Goal: Task Accomplishment & Management: Manage account settings

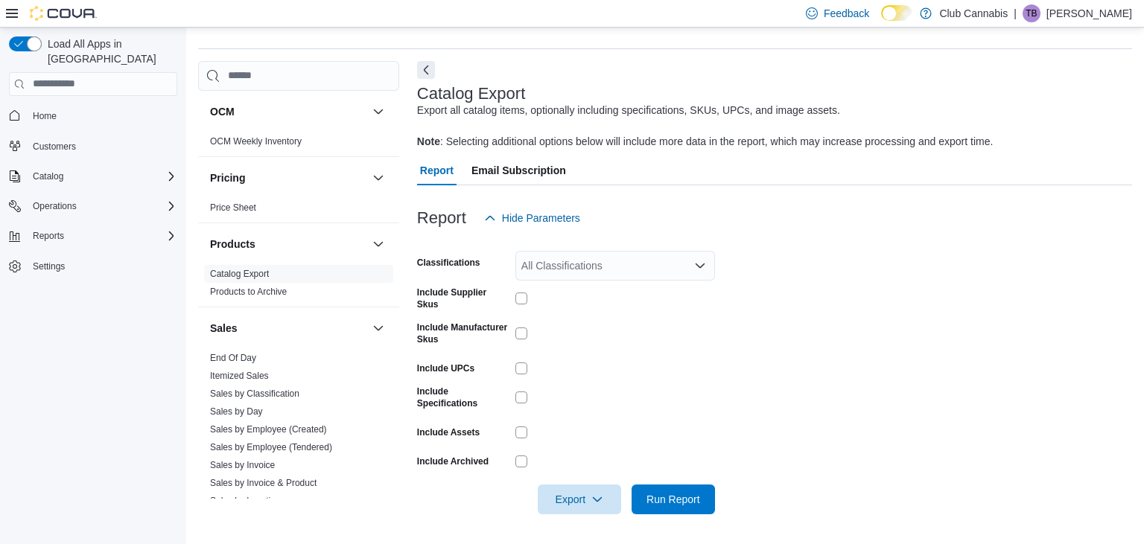
scroll to position [572, 0]
click at [249, 352] on link "End Of Day" at bounding box center [233, 355] width 46 height 10
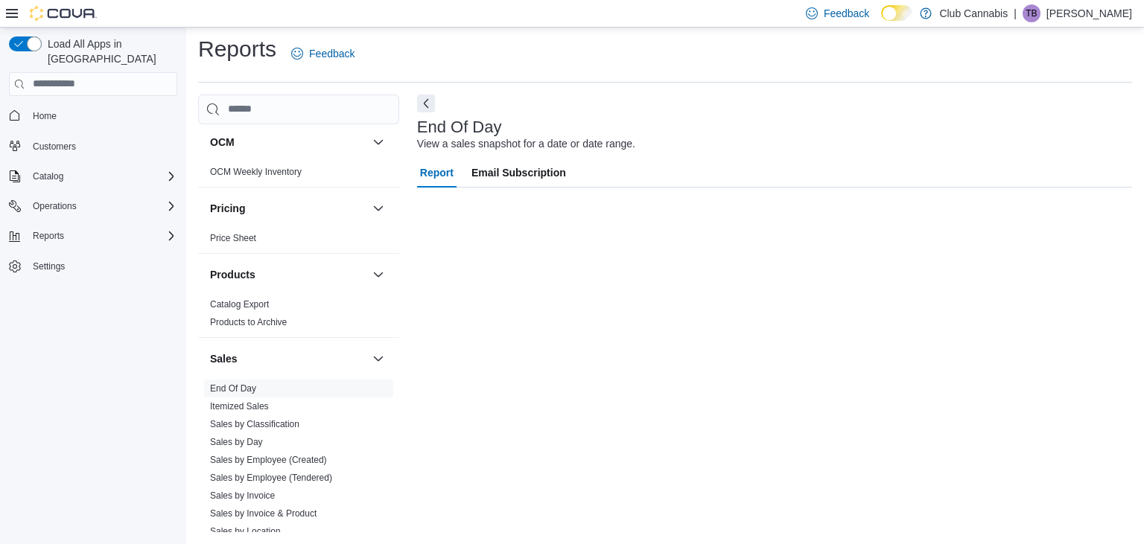
scroll to position [4, 0]
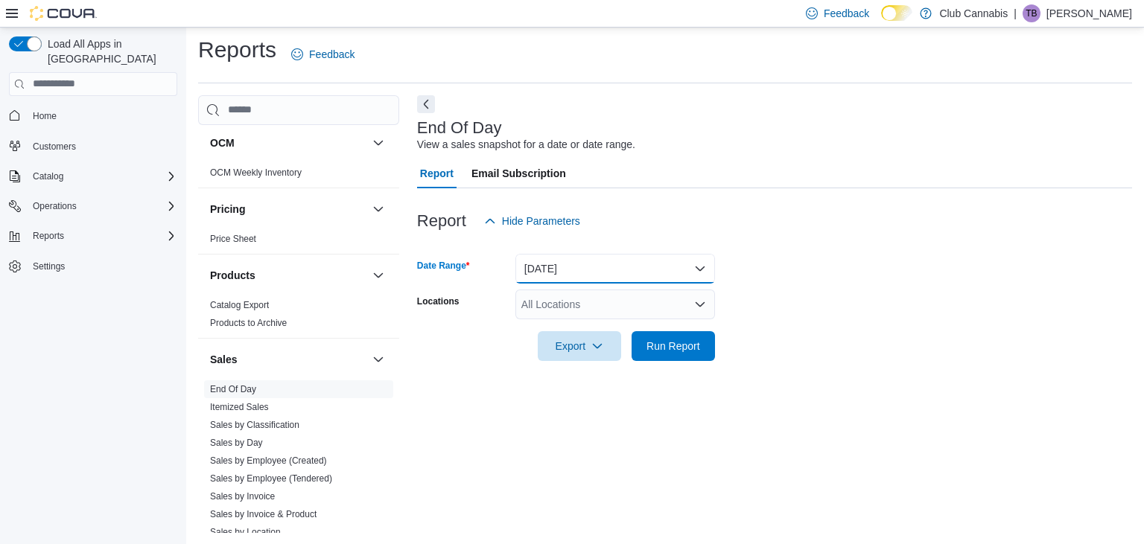
click at [699, 267] on button "Today" at bounding box center [615, 269] width 200 height 30
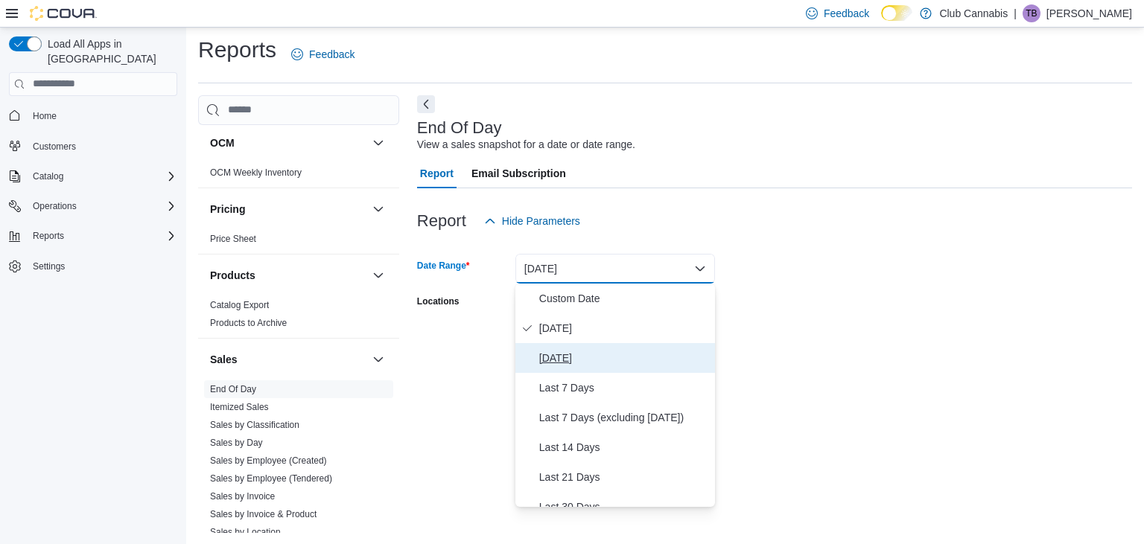
drag, startPoint x: 573, startPoint y: 365, endPoint x: 623, endPoint y: 350, distance: 52.1
click at [572, 364] on span "Yesterday" at bounding box center [624, 358] width 170 height 18
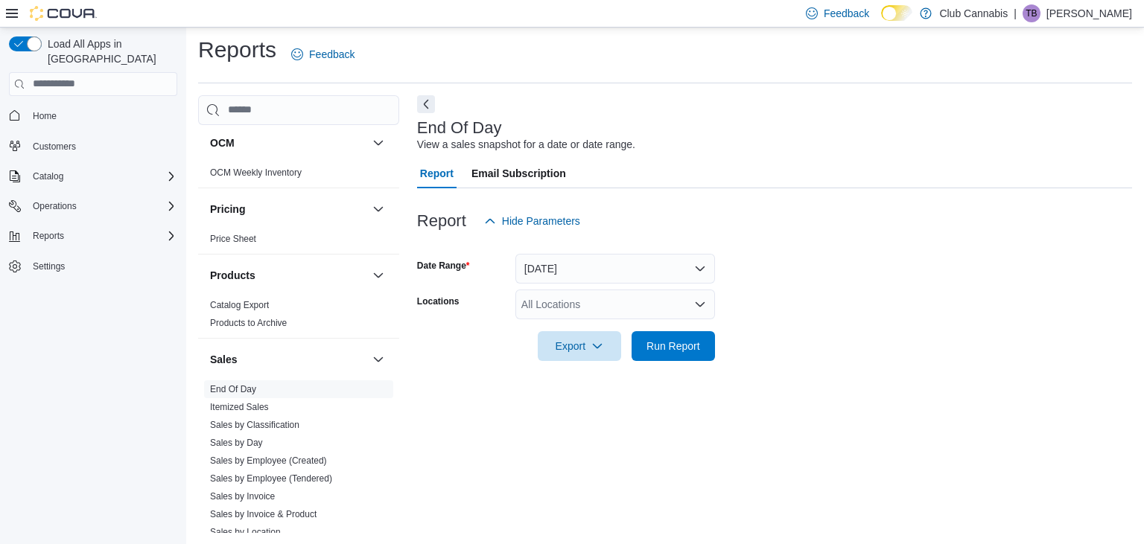
click at [760, 284] on form "Date Range Yesterday Locations All Locations Export Run Report" at bounding box center [774, 298] width 715 height 125
click at [702, 305] on icon "Open list of options" at bounding box center [700, 304] width 9 height 4
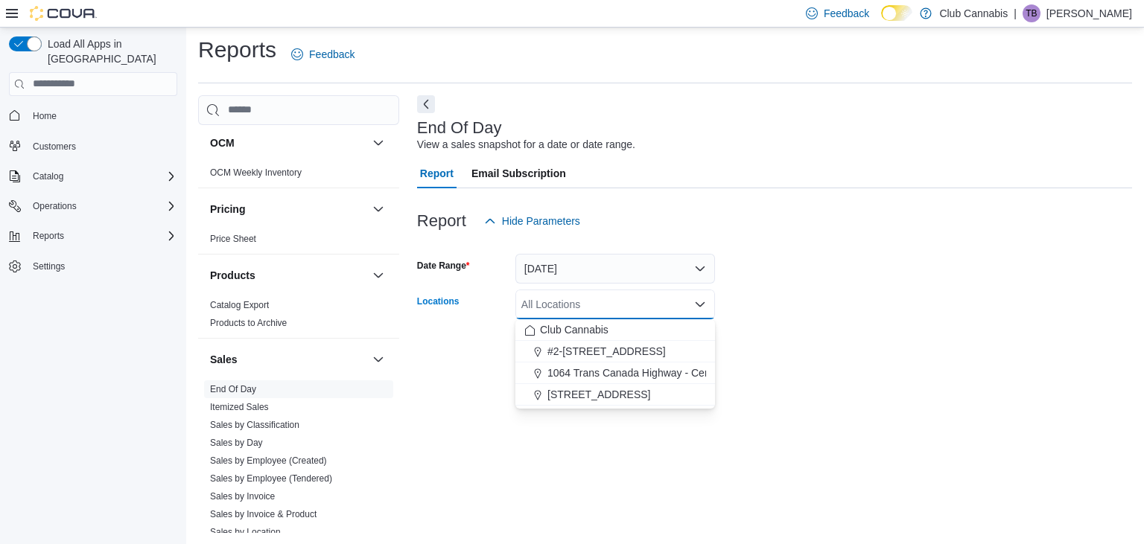
drag, startPoint x: 622, startPoint y: 373, endPoint x: 746, endPoint y: 308, distance: 140.2
click at [623, 373] on span "1064 Trans Canada Highway - Central Cariboo Cannabis" at bounding box center [679, 373] width 264 height 15
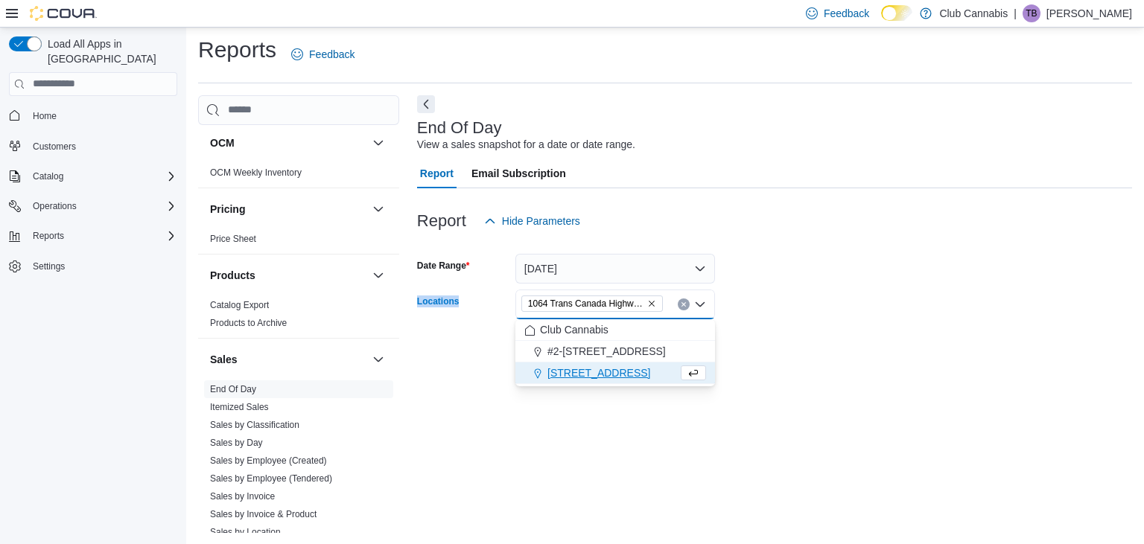
click at [777, 287] on form "Date Range Yesterday Locations 1064 Trans Canada Highway - Central Cariboo Cann…" at bounding box center [774, 298] width 715 height 125
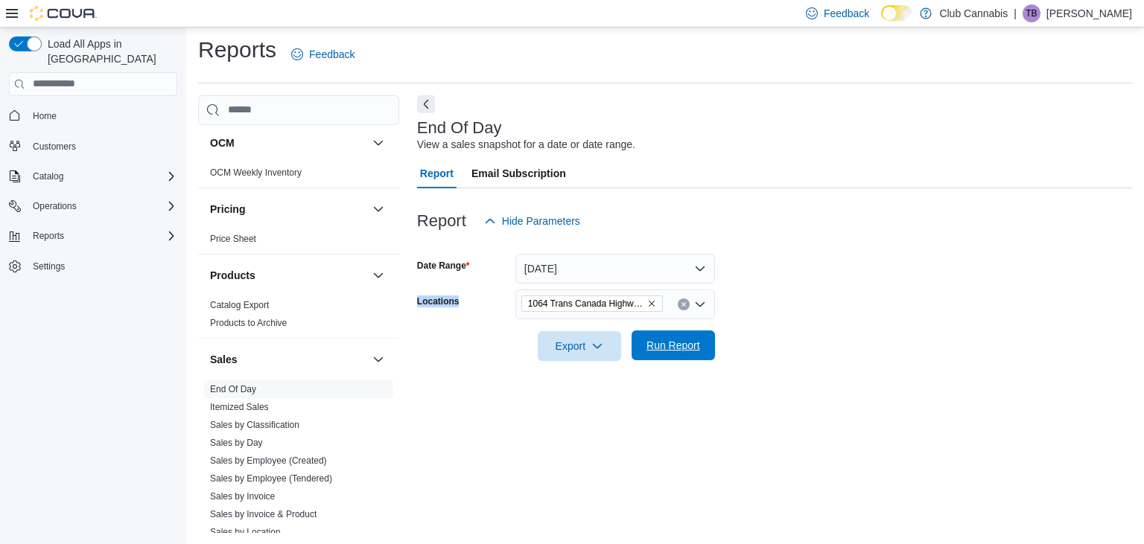
click at [657, 349] on span "Run Report" at bounding box center [673, 345] width 54 height 15
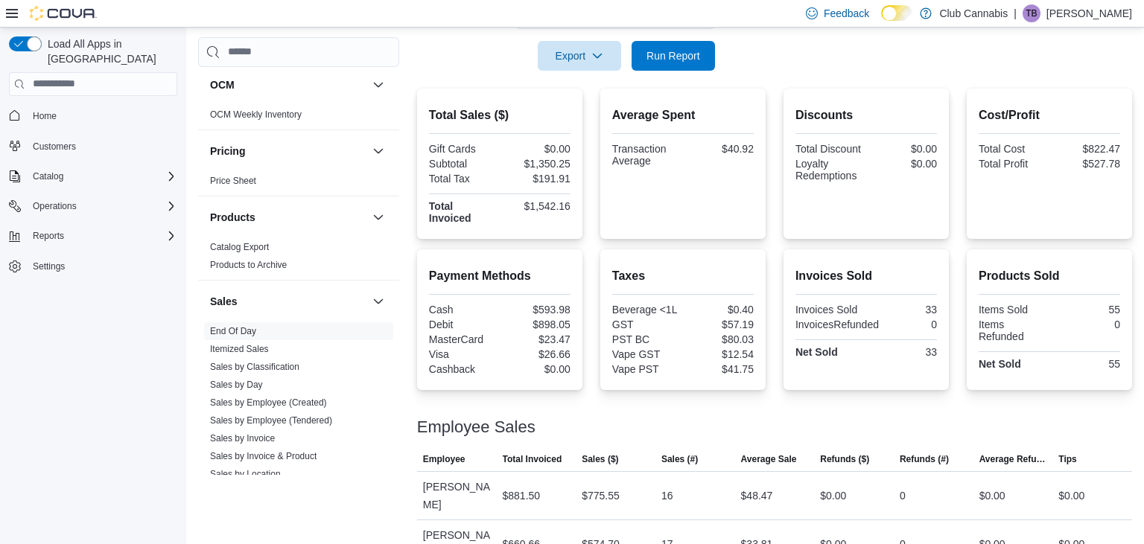
scroll to position [217, 0]
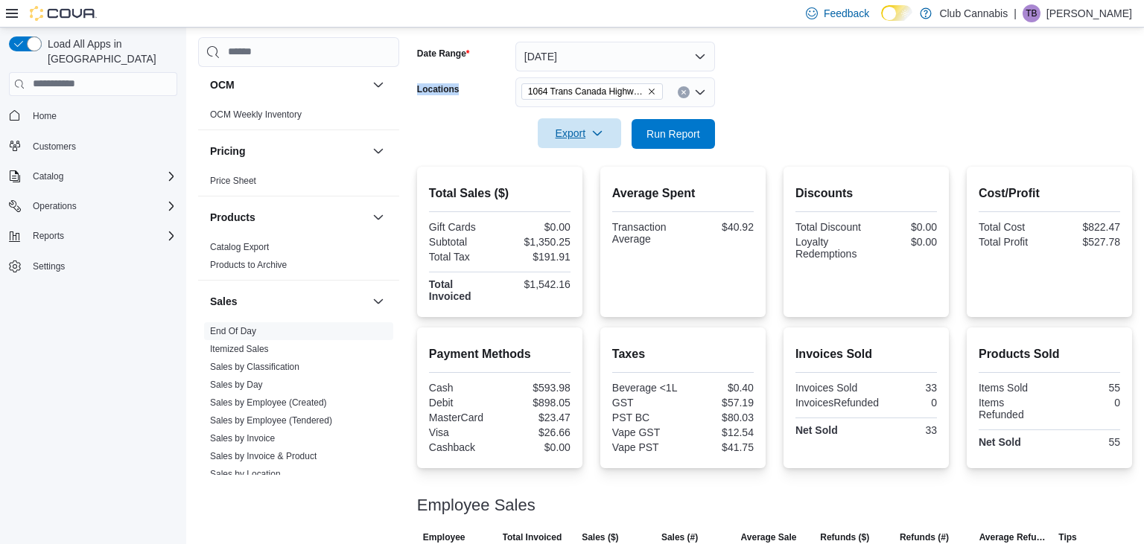
click at [570, 133] on span "Export" at bounding box center [580, 133] width 66 height 30
click at [597, 194] on span "Export to Pdf" at bounding box center [581, 194] width 67 height 12
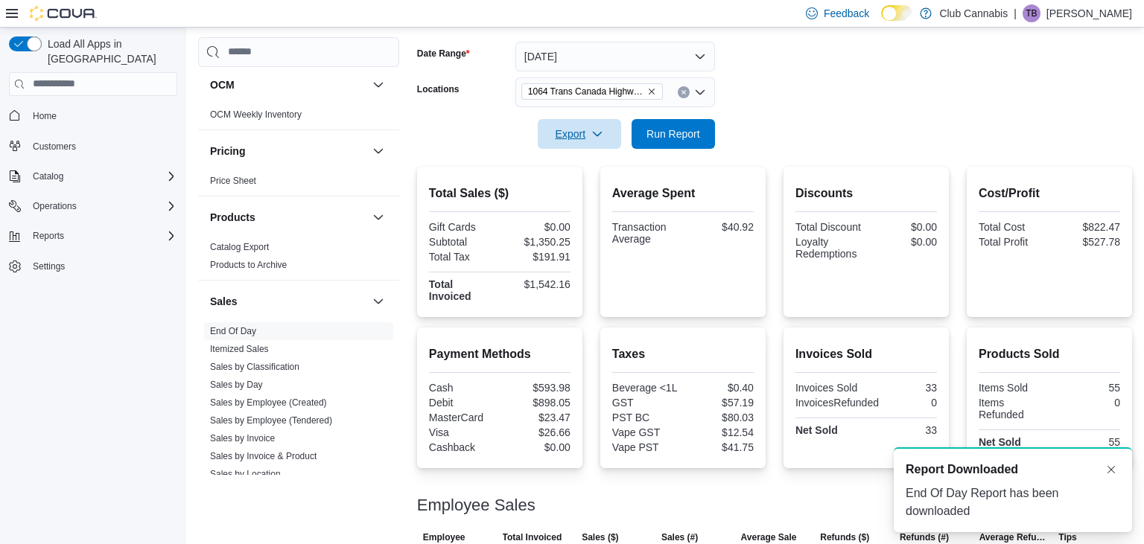
scroll to position [0, 0]
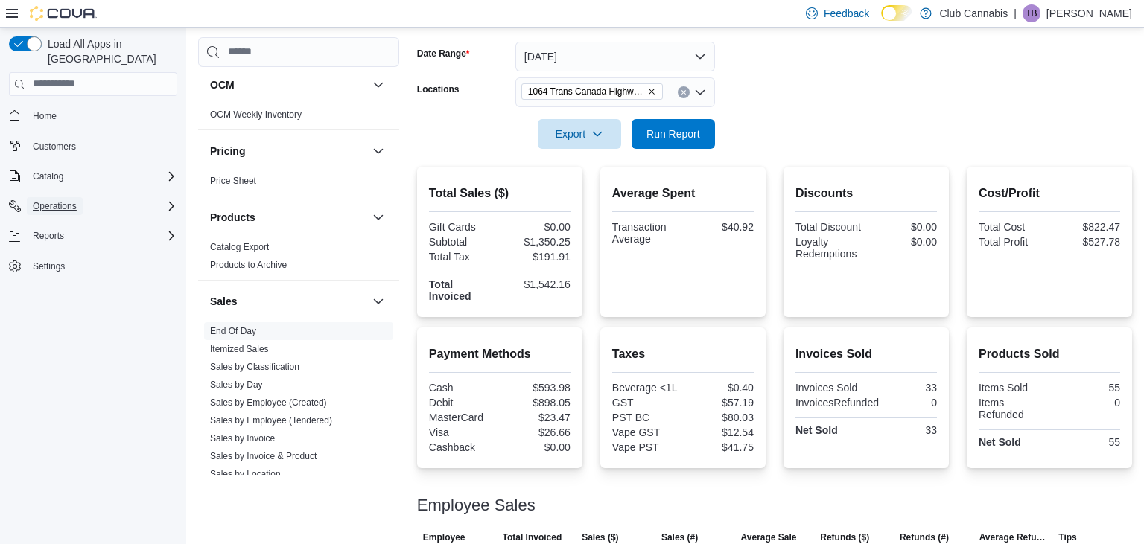
click at [63, 200] on span "Operations" at bounding box center [55, 206] width 44 height 12
drag, startPoint x: 69, startPoint y: 212, endPoint x: 280, endPoint y: 225, distance: 211.1
click at [70, 221] on span "Cash Management" at bounding box center [64, 227] width 75 height 12
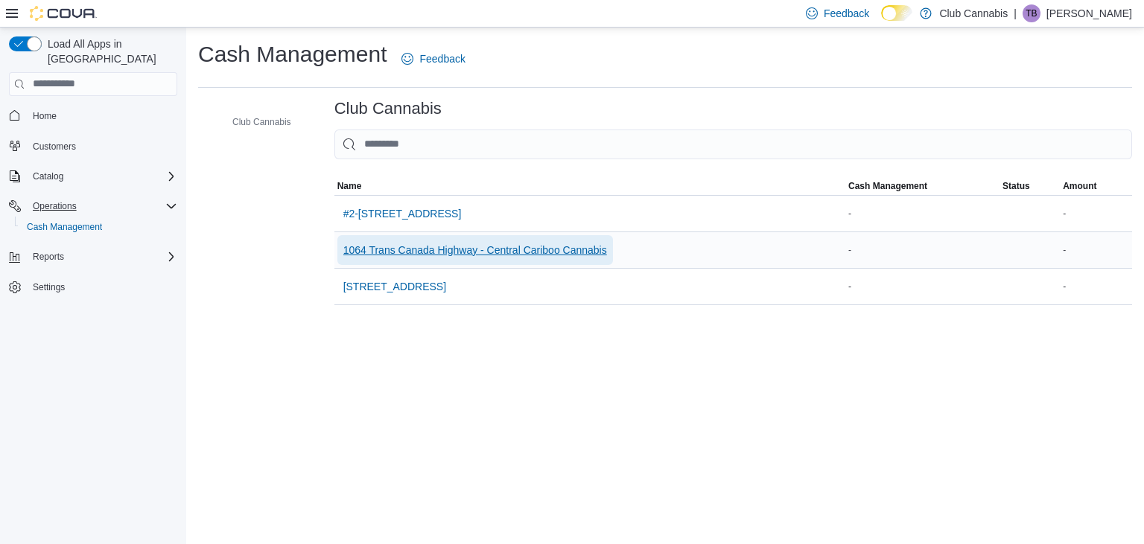
click at [543, 250] on span "1064 Trans Canada Highway - Central Cariboo Cannabis" at bounding box center [475, 250] width 264 height 15
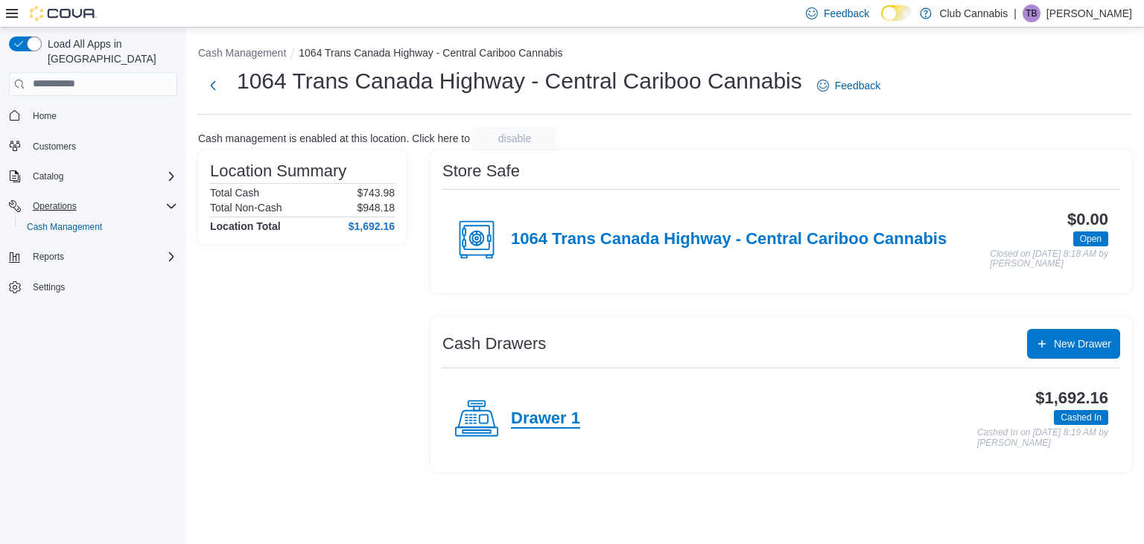
click at [542, 421] on h4 "Drawer 1" at bounding box center [545, 419] width 69 height 19
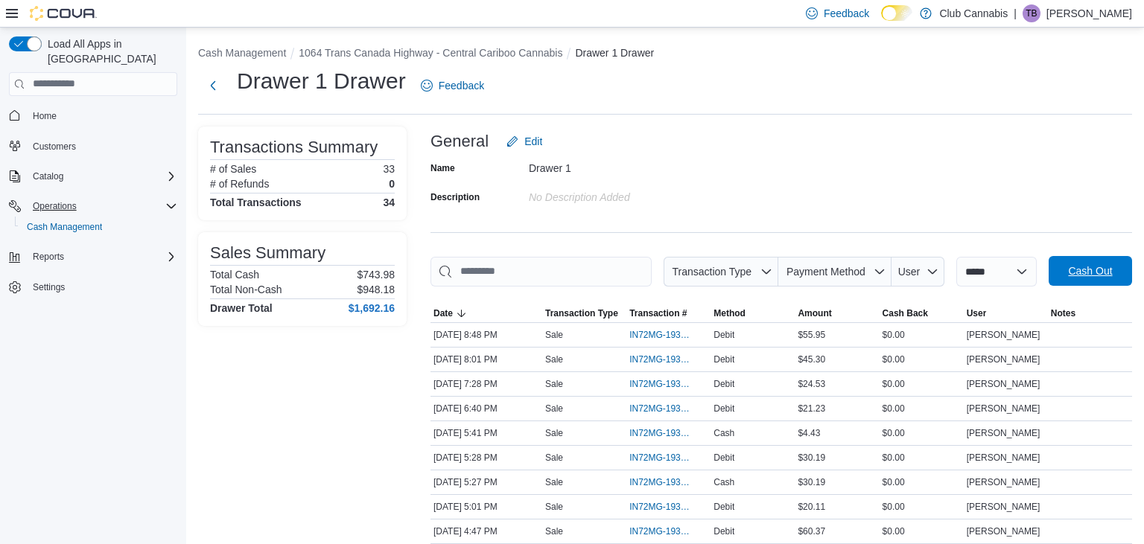
click at [1091, 272] on span "Cash Out" at bounding box center [1090, 271] width 44 height 15
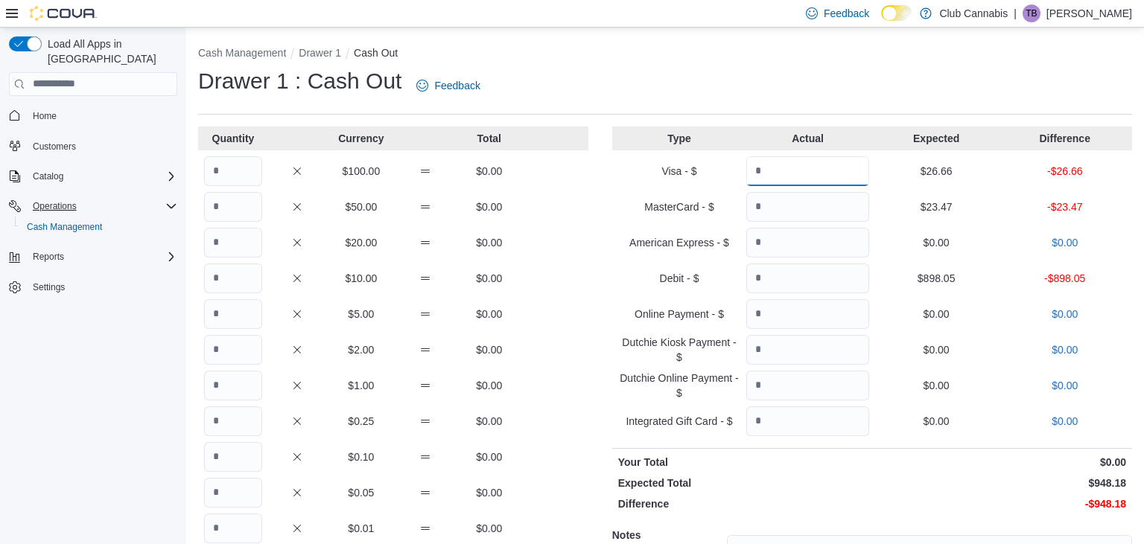
click at [801, 171] on input "Quantity" at bounding box center [807, 171] width 123 height 30
type input "*****"
click at [803, 209] on input "Quantity" at bounding box center [807, 207] width 123 height 30
type input "*****"
click at [804, 273] on input "Quantity" at bounding box center [807, 279] width 123 height 30
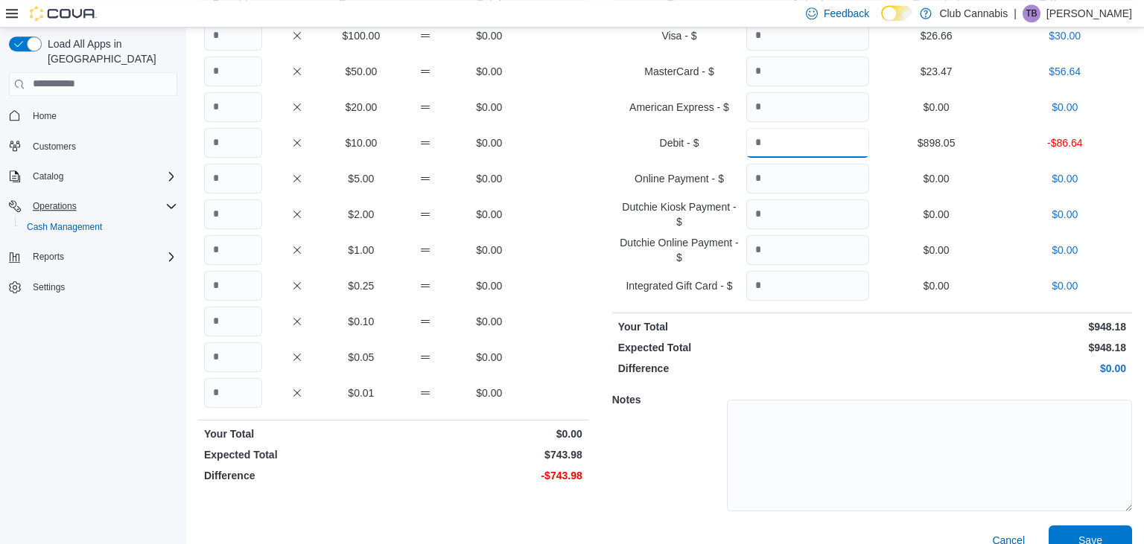
scroll to position [156, 0]
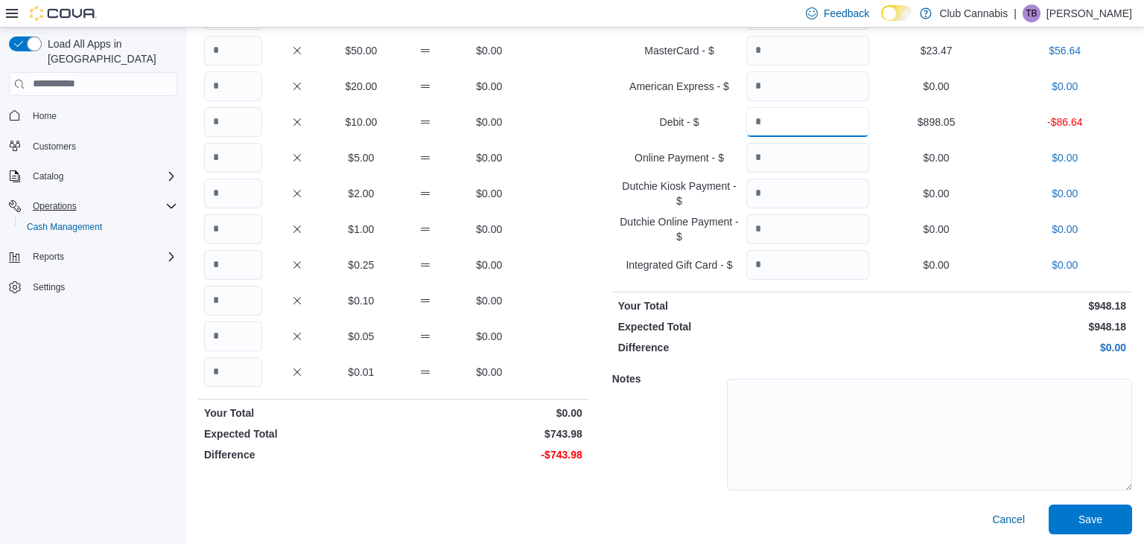
type input "******"
click at [217, 189] on input "Quantity" at bounding box center [233, 194] width 58 height 30
type input "**"
click at [228, 226] on input "Quantity" at bounding box center [233, 229] width 58 height 30
drag, startPoint x: 243, startPoint y: 231, endPoint x: 142, endPoint y: 231, distance: 100.5
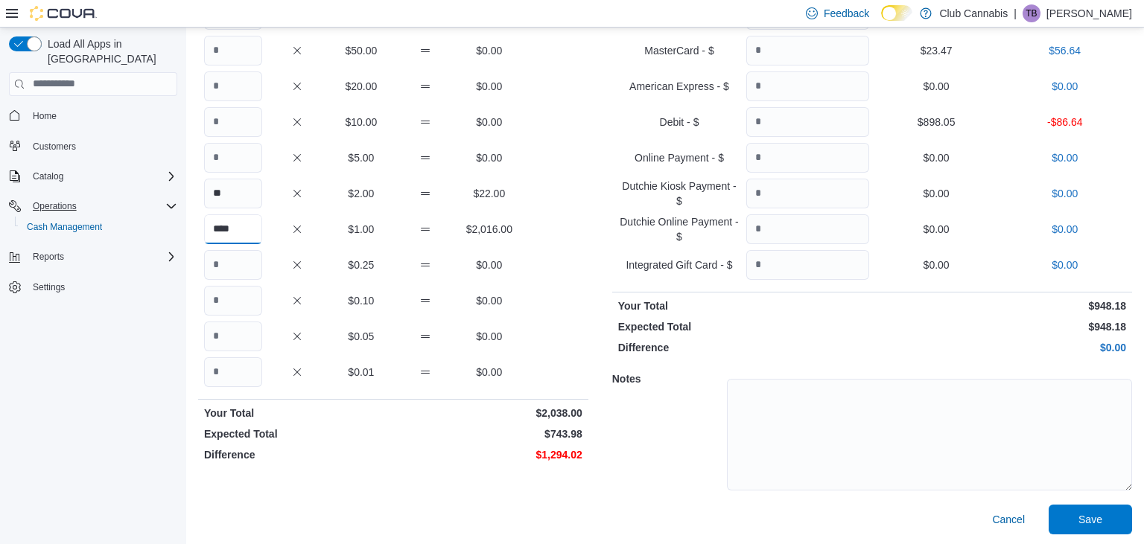
click at [204, 231] on input "****" at bounding box center [233, 229] width 58 height 30
type input "**"
click at [234, 259] on input "Quantity" at bounding box center [233, 265] width 58 height 30
type input "**"
click at [233, 297] on input "Quantity" at bounding box center [233, 301] width 58 height 30
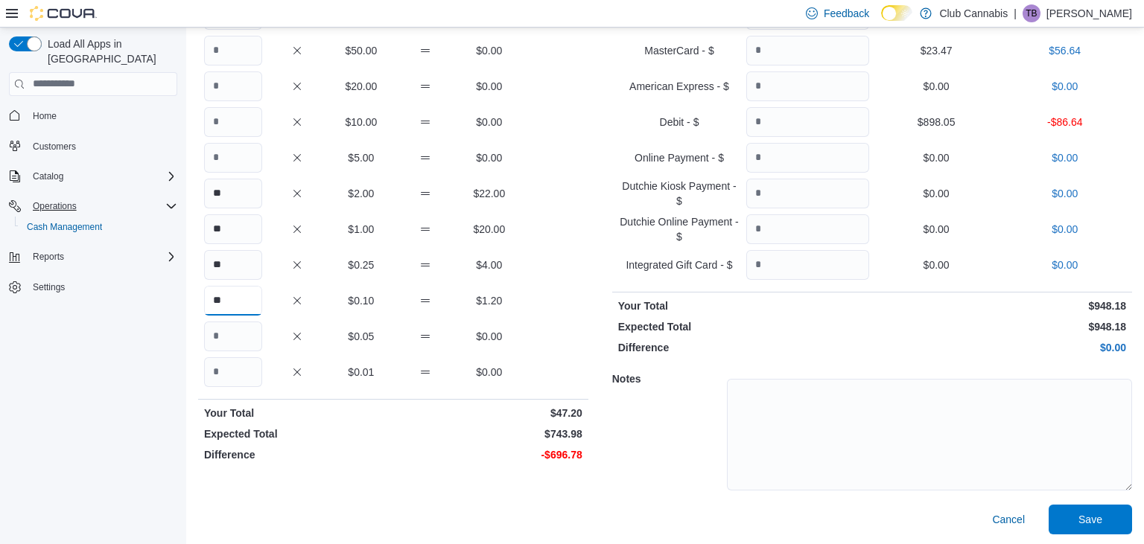
type input "**"
click at [241, 336] on input "Quantity" at bounding box center [233, 337] width 58 height 30
type input "**"
click at [251, 153] on input "Quantity" at bounding box center [233, 158] width 58 height 30
type input "**"
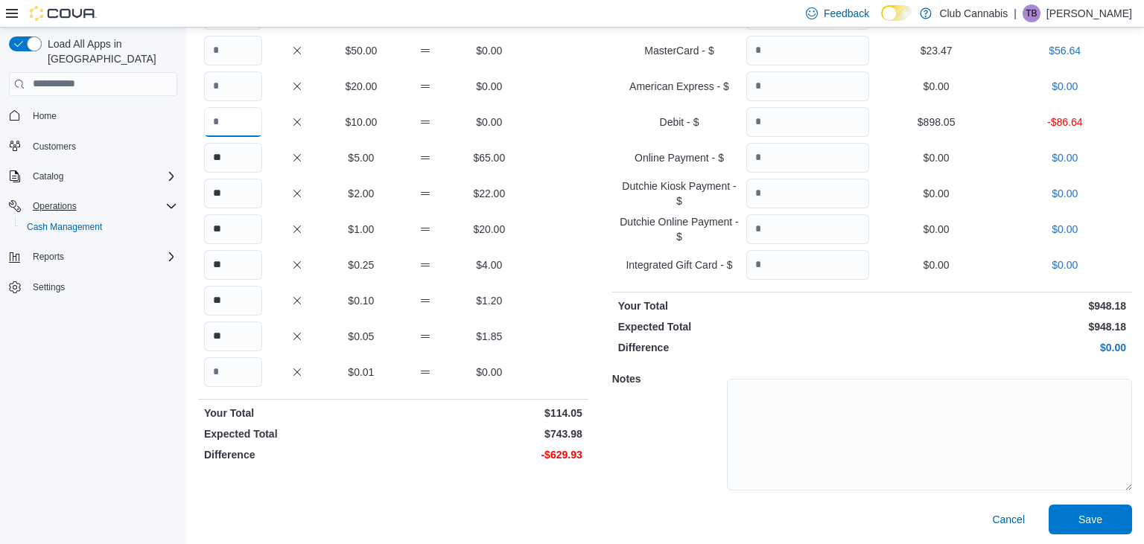
click at [234, 117] on input "Quantity" at bounding box center [233, 122] width 58 height 30
type input "*"
click at [226, 81] on input "Quantity" at bounding box center [233, 86] width 58 height 30
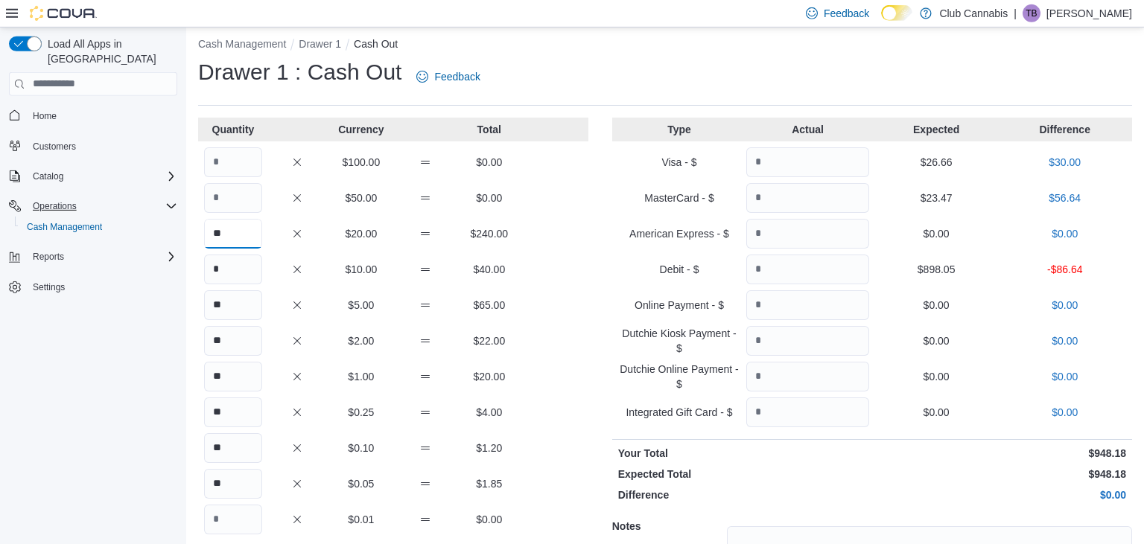
scroll to position [0, 0]
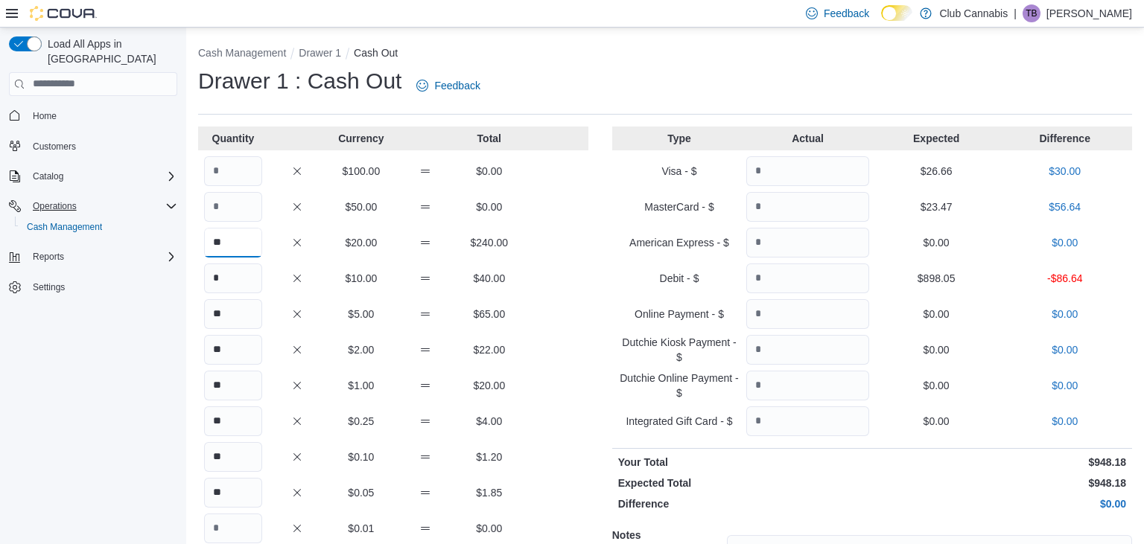
type input "**"
click at [231, 210] on input "Quantity" at bounding box center [233, 207] width 58 height 30
type input "*"
click at [223, 168] on input "Quantity" at bounding box center [233, 171] width 58 height 30
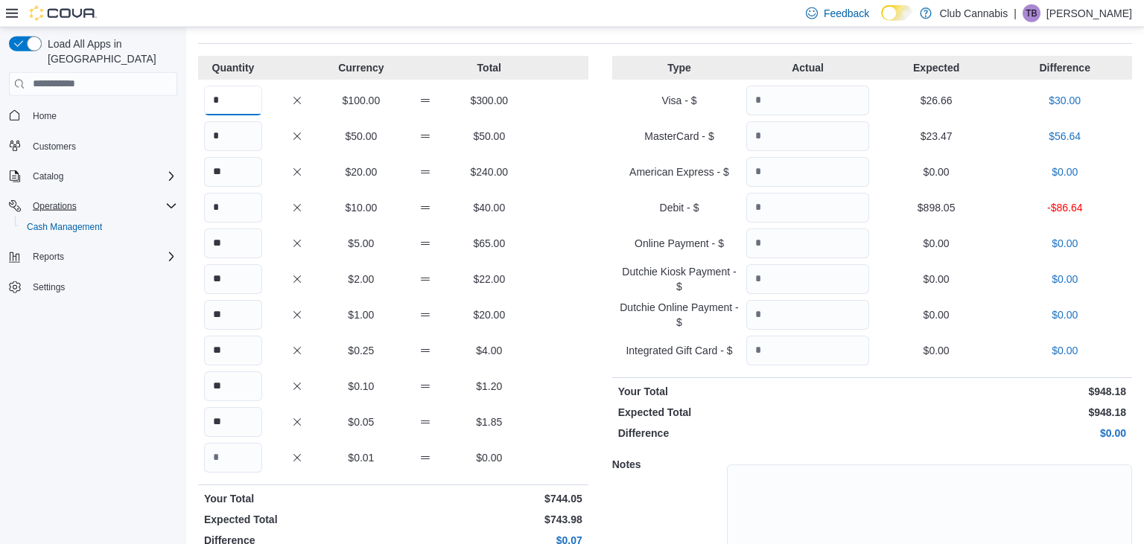
scroll to position [156, 0]
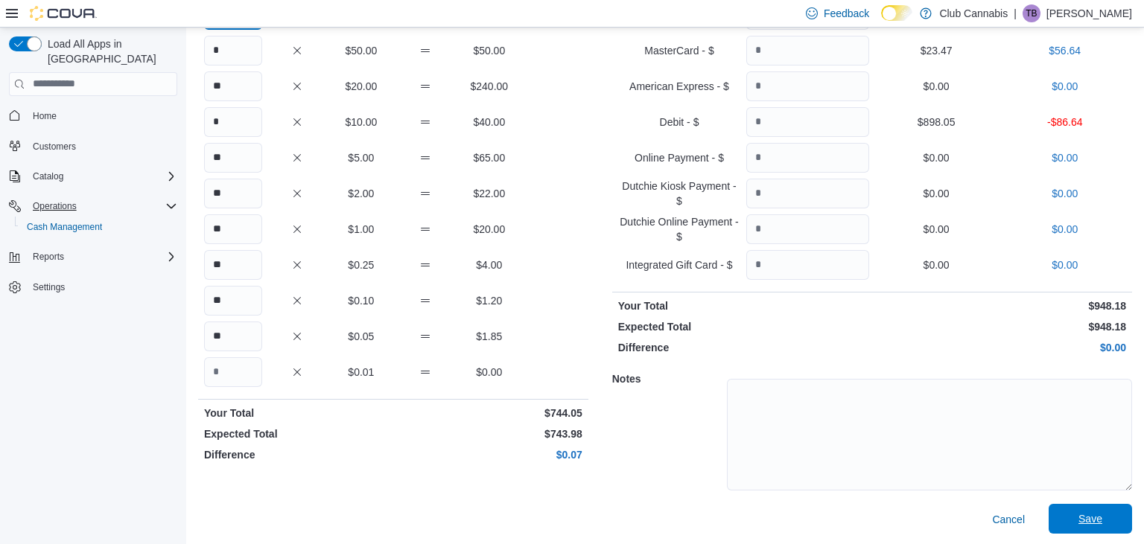
type input "*"
click at [1087, 516] on span "Save" at bounding box center [1090, 519] width 24 height 15
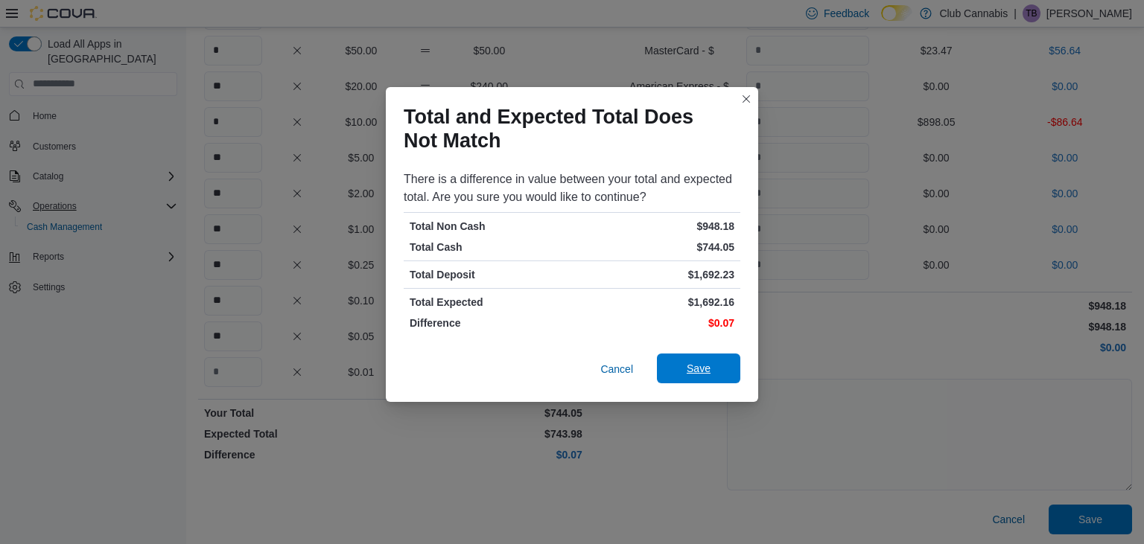
click at [713, 368] on span "Save" at bounding box center [699, 369] width 66 height 30
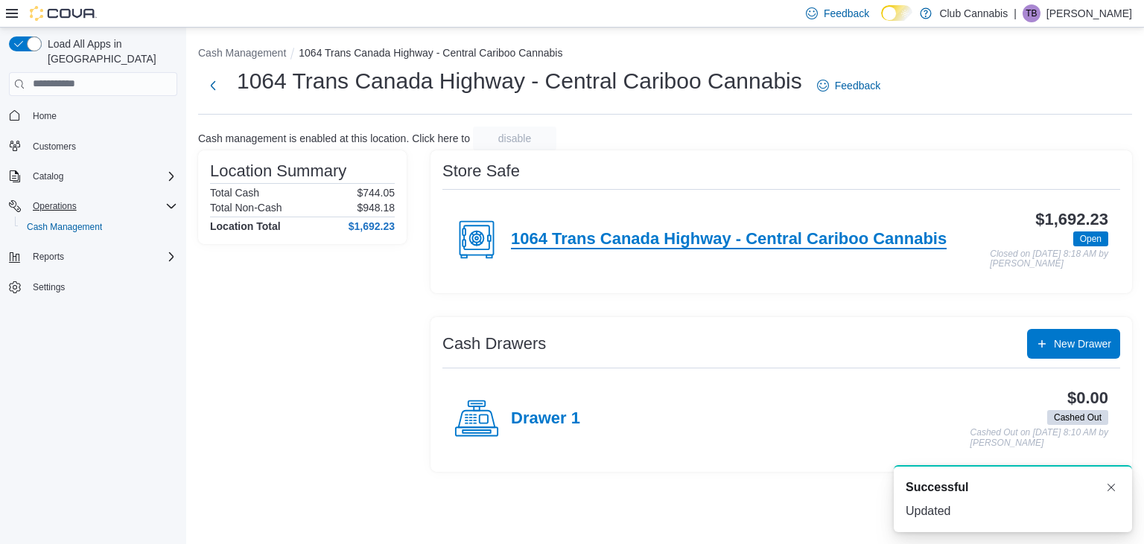
click at [751, 246] on h4 "1064 Trans Canada Highway - Central Cariboo Cannabis" at bounding box center [729, 239] width 436 height 19
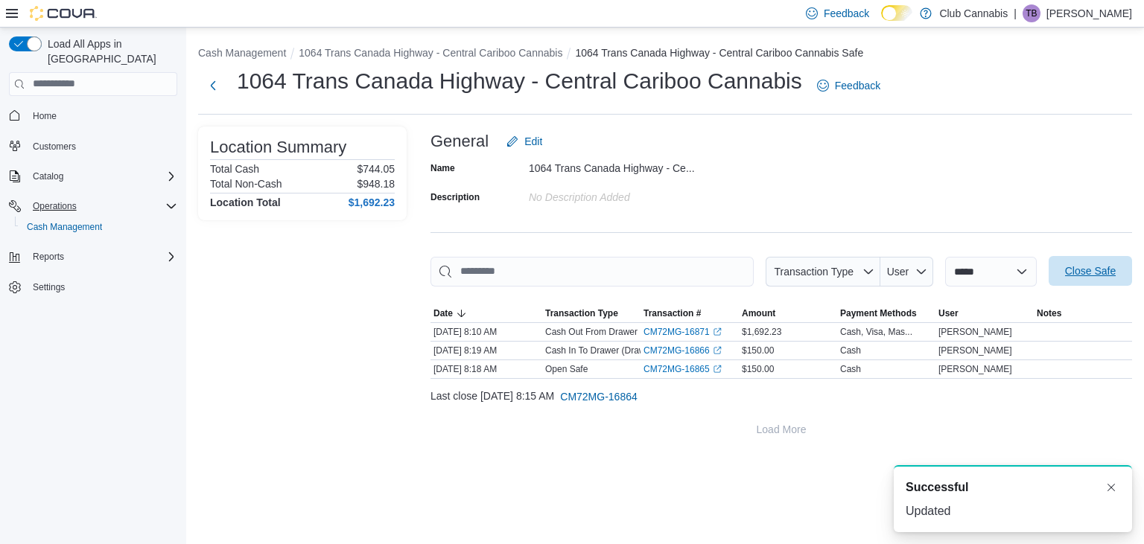
click at [1102, 270] on span "Close Safe" at bounding box center [1090, 271] width 51 height 15
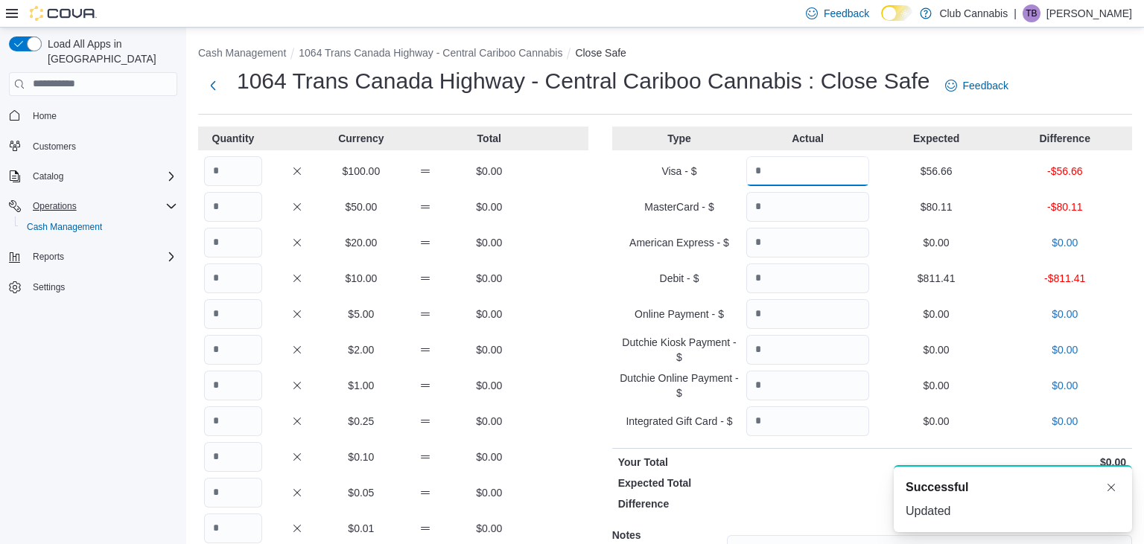
click at [806, 168] on input "Quantity" at bounding box center [807, 171] width 123 height 30
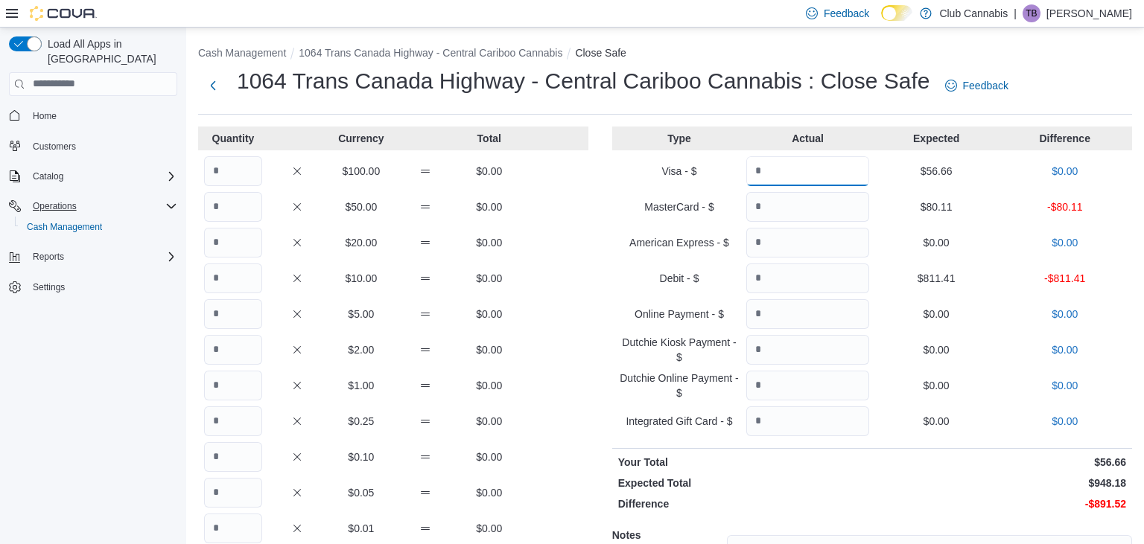
type input "*****"
click at [783, 209] on input "Quantity" at bounding box center [807, 207] width 123 height 30
type input "*****"
click at [783, 276] on input "Quantity" at bounding box center [807, 279] width 123 height 30
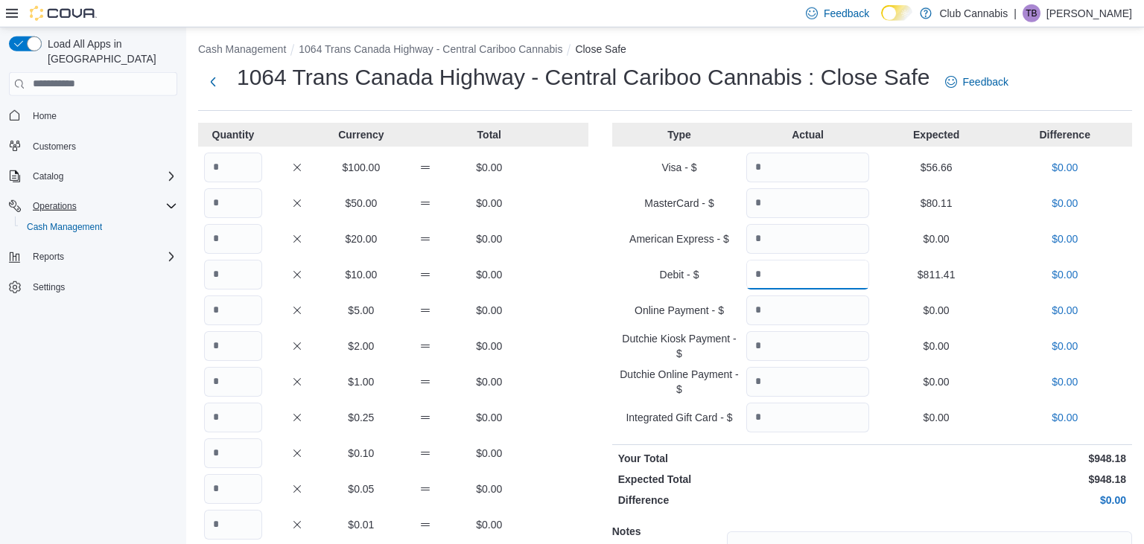
scroll to position [78, 0]
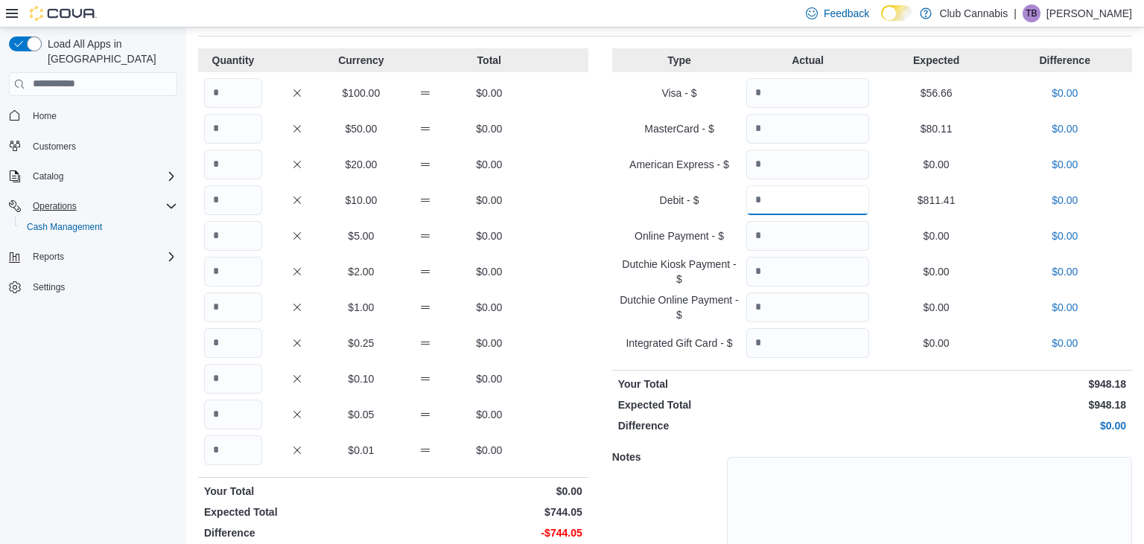
type input "******"
click at [240, 94] on input "Quantity" at bounding box center [233, 93] width 58 height 30
type input "*"
click at [232, 118] on input "Quantity" at bounding box center [233, 129] width 58 height 30
type input "*"
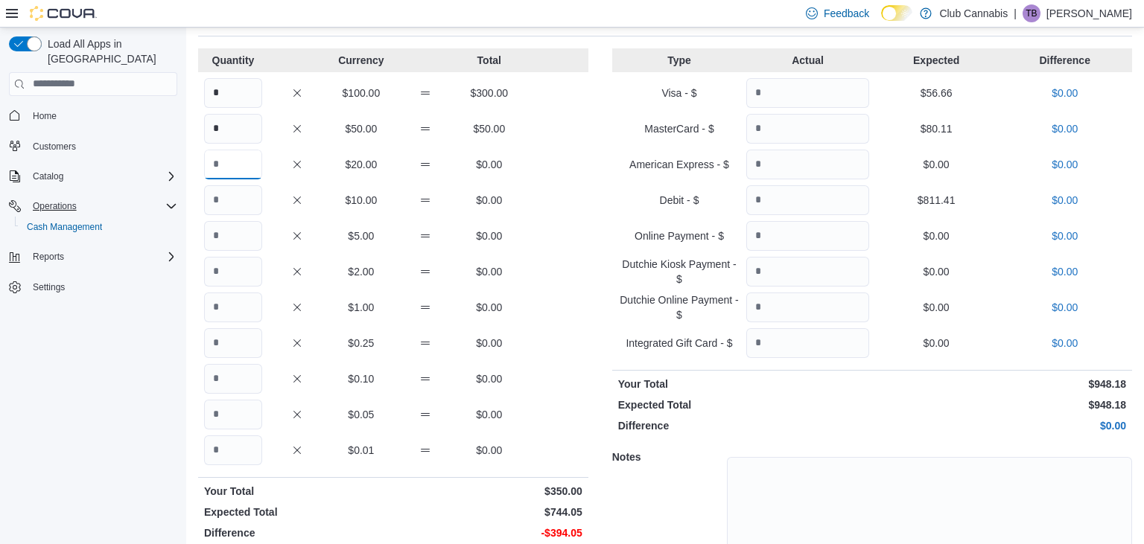
click at [228, 159] on input "Quantity" at bounding box center [233, 165] width 58 height 30
type input "**"
click at [226, 200] on input "Quantity" at bounding box center [233, 200] width 58 height 30
type input "*"
click at [231, 228] on input "Quantity" at bounding box center [233, 236] width 58 height 30
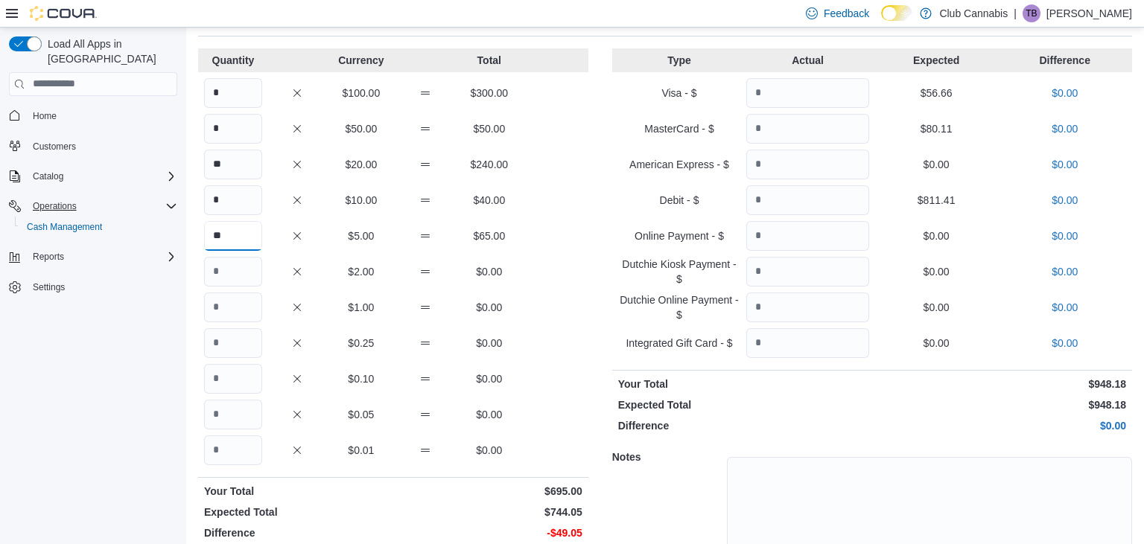
type input "**"
click at [226, 264] on input "Quantity" at bounding box center [233, 272] width 58 height 30
type input "**"
click at [248, 299] on input "Quantity" at bounding box center [233, 308] width 58 height 30
type input "**"
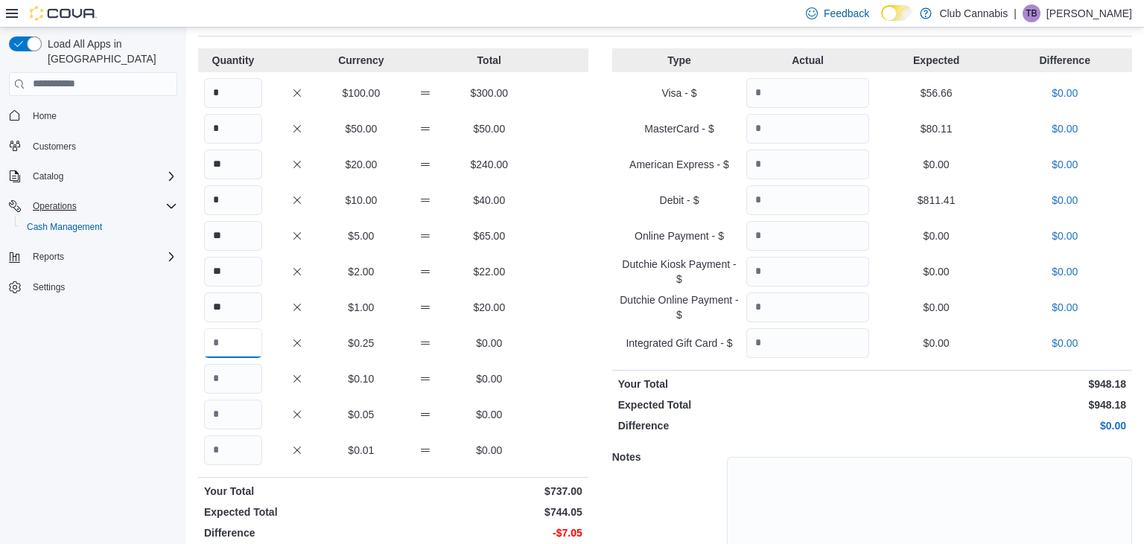
click at [243, 341] on input "Quantity" at bounding box center [233, 343] width 58 height 30
type input "**"
click at [243, 376] on input "Quantity" at bounding box center [233, 379] width 58 height 30
type input "**"
click at [246, 402] on input "Quantity" at bounding box center [233, 415] width 58 height 30
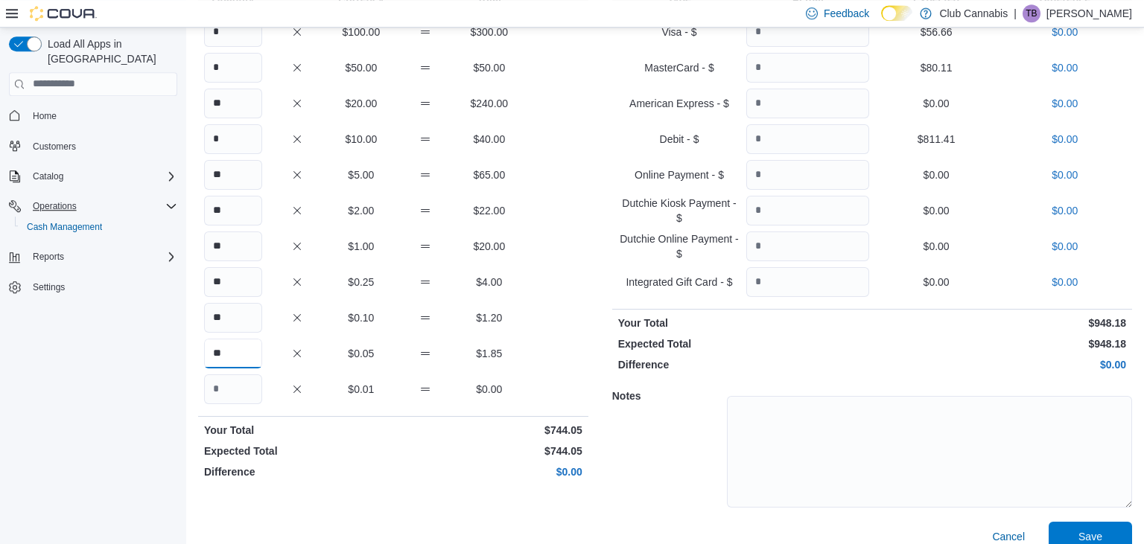
scroll to position [156, 0]
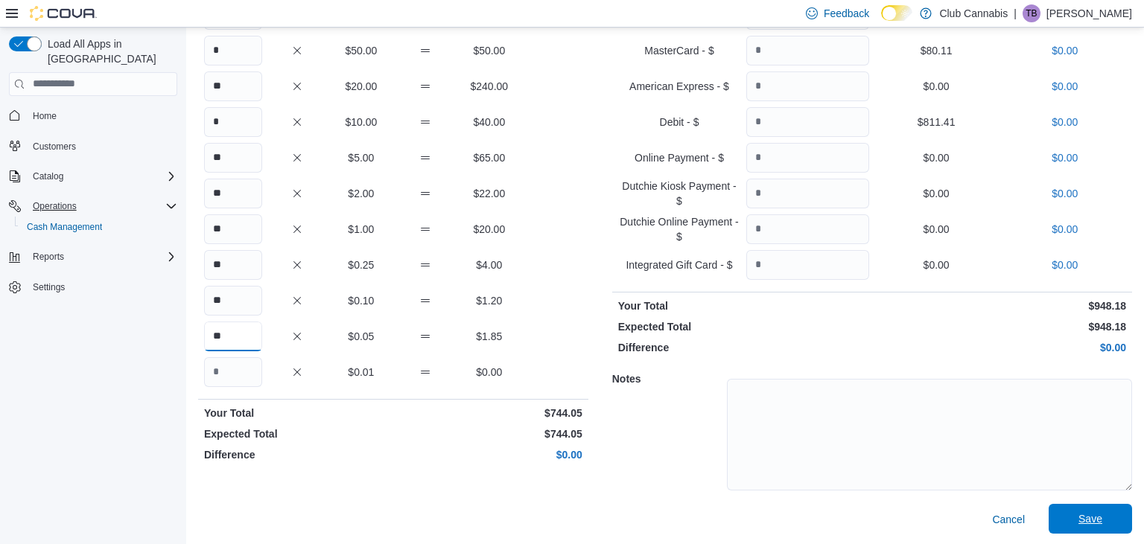
type input "**"
click at [1084, 515] on span "Save" at bounding box center [1090, 519] width 24 height 15
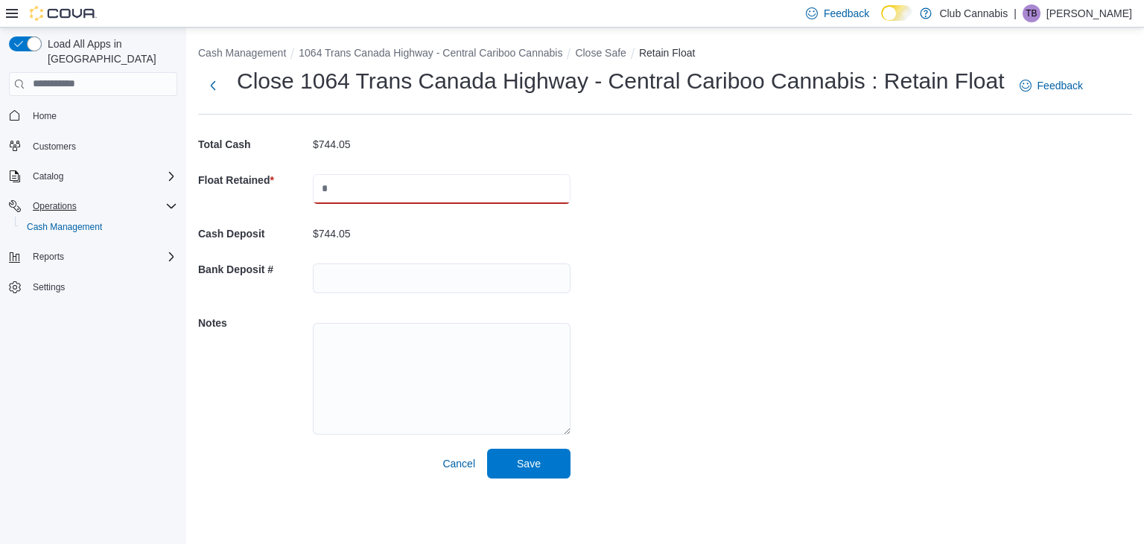
click at [386, 188] on input "text" at bounding box center [442, 189] width 258 height 30
type input "******"
click at [533, 461] on span "Save" at bounding box center [529, 463] width 24 height 15
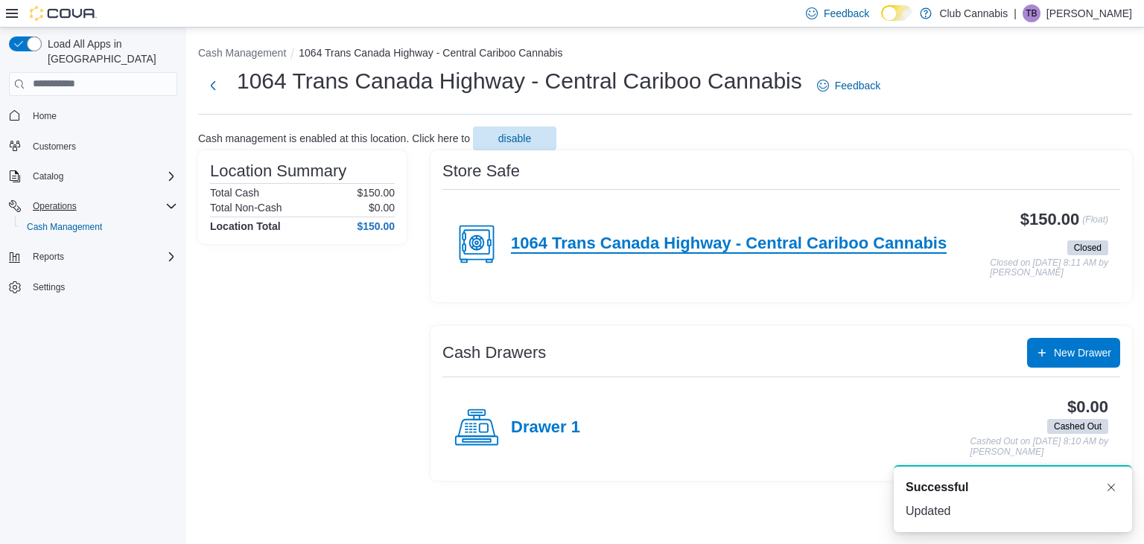
click at [710, 246] on h4 "1064 Trans Canada Highway - Central Cariboo Cannabis" at bounding box center [729, 244] width 436 height 19
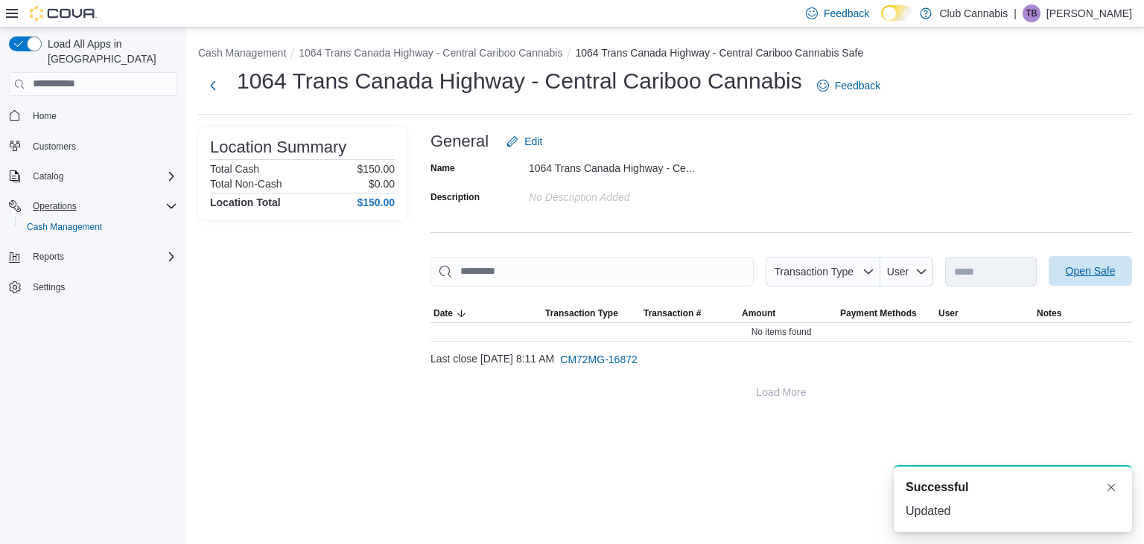
click at [1090, 270] on span "Open Safe" at bounding box center [1091, 271] width 50 height 15
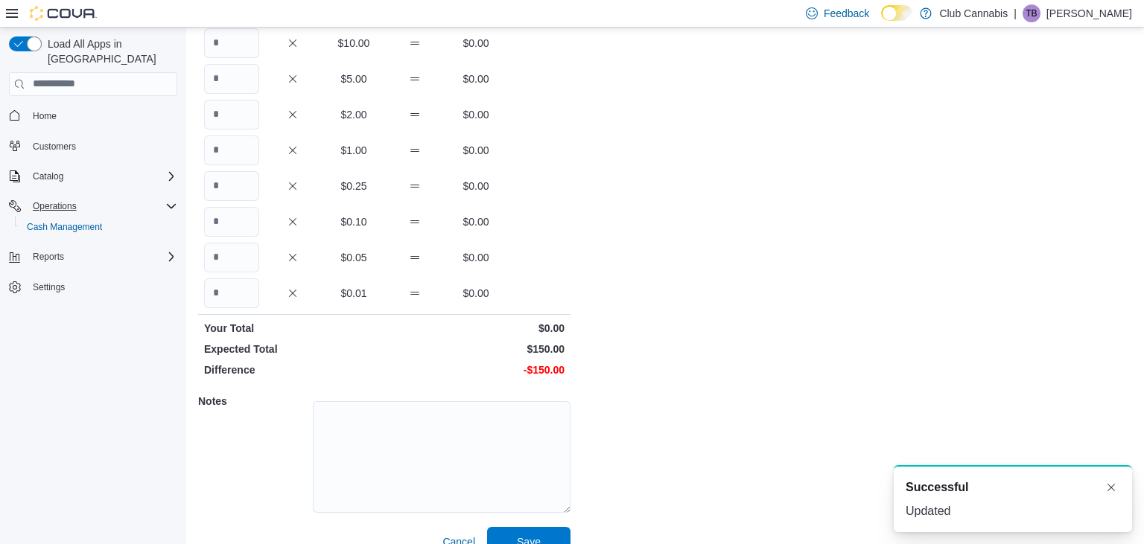
scroll to position [157, 0]
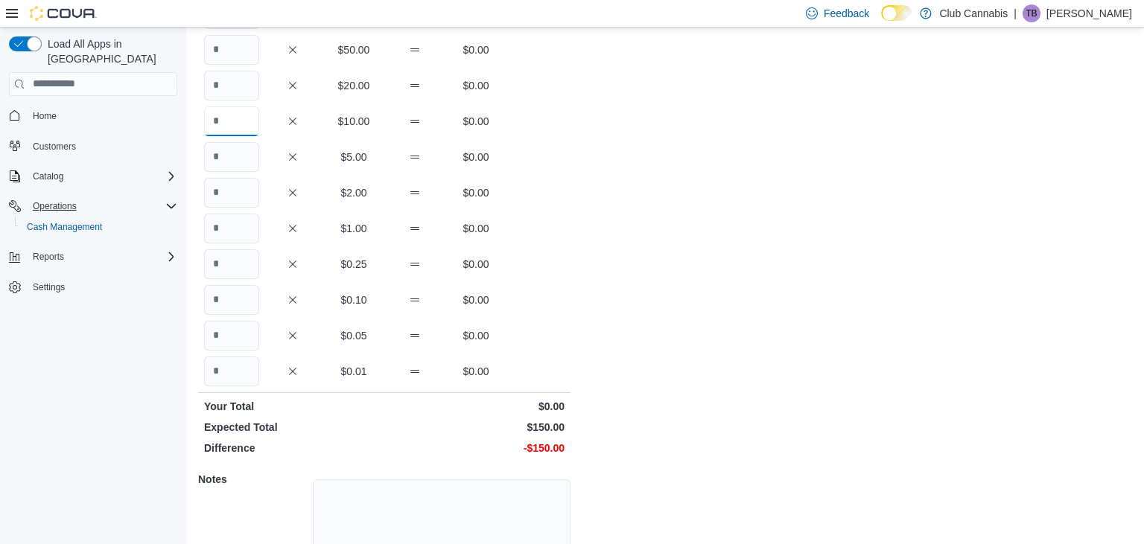
click at [237, 118] on input "Quantity" at bounding box center [231, 121] width 55 height 30
type input "*"
click at [237, 160] on input "Quantity" at bounding box center [231, 157] width 55 height 30
type input "**"
click at [231, 194] on input "Quantity" at bounding box center [231, 193] width 55 height 30
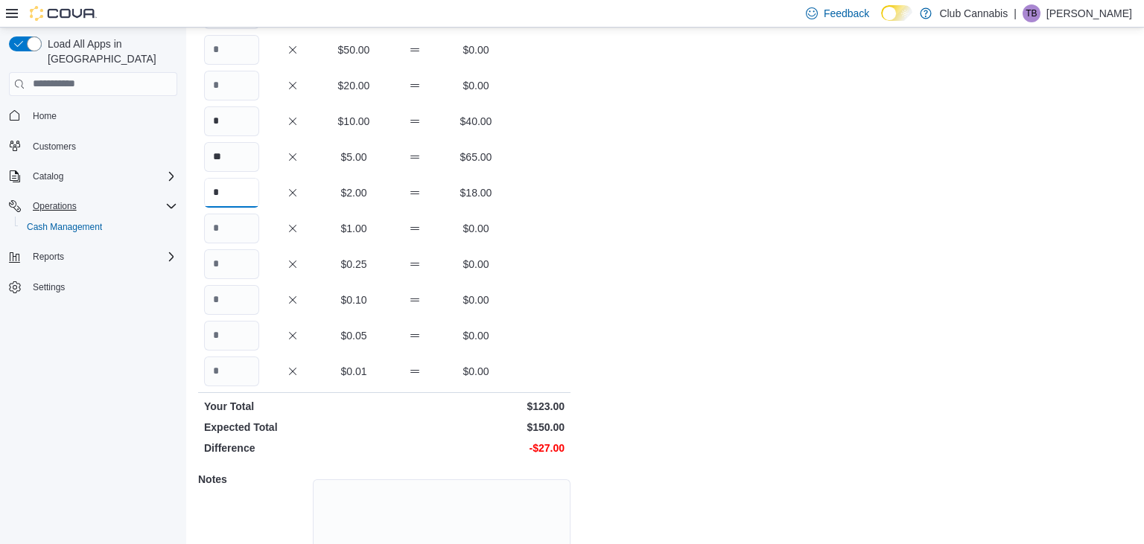
type input "*"
click at [228, 235] on input "Quantity" at bounding box center [231, 229] width 55 height 30
type input "**"
click at [229, 264] on input "Quantity" at bounding box center [231, 264] width 55 height 30
type input "**"
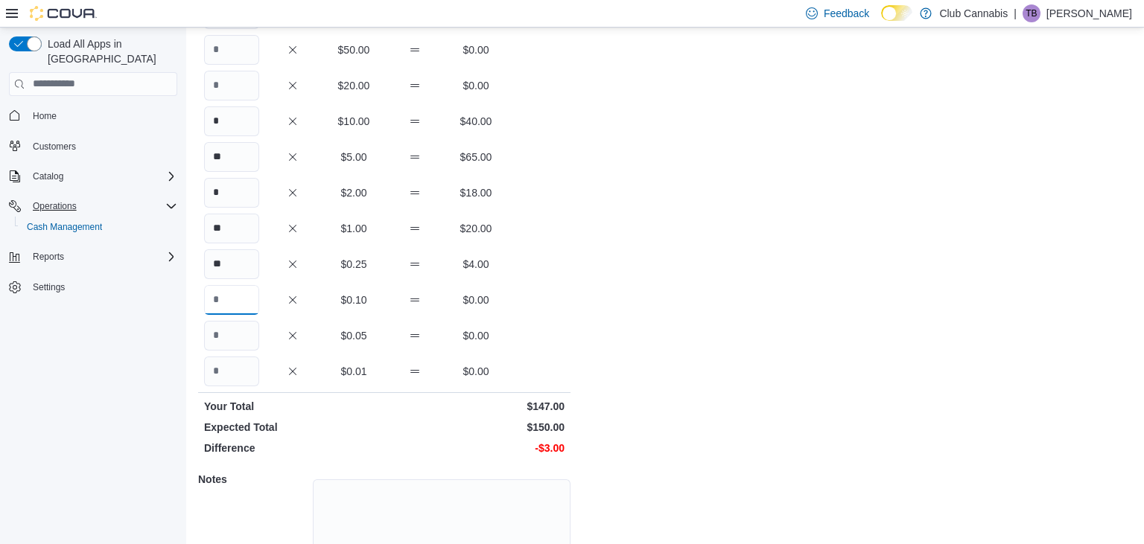
click at [221, 302] on input "Quantity" at bounding box center [231, 300] width 55 height 30
type input "**"
click at [220, 334] on input "Quantity" at bounding box center [231, 336] width 55 height 30
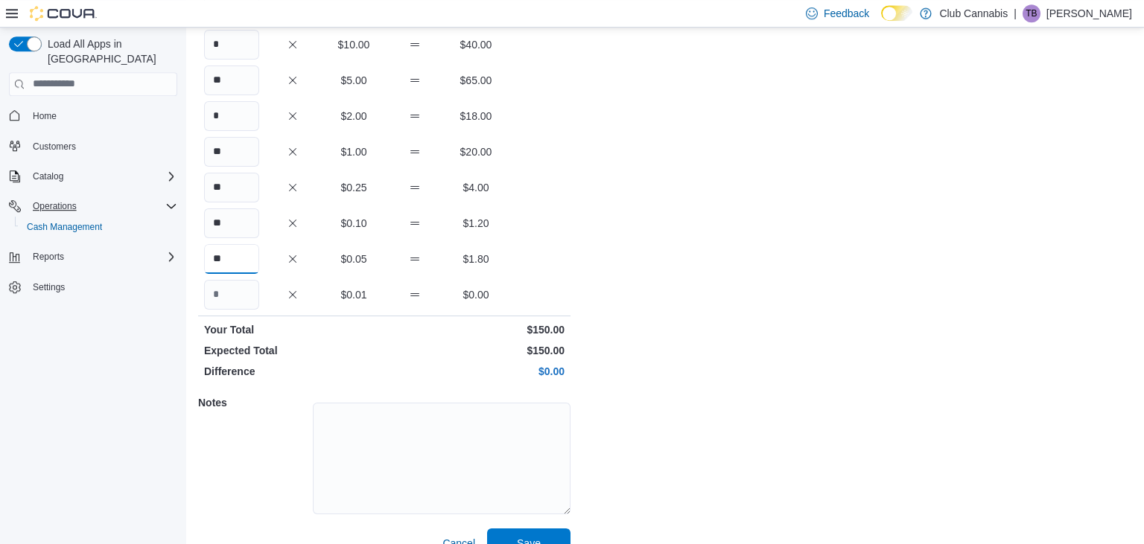
scroll to position [258, 0]
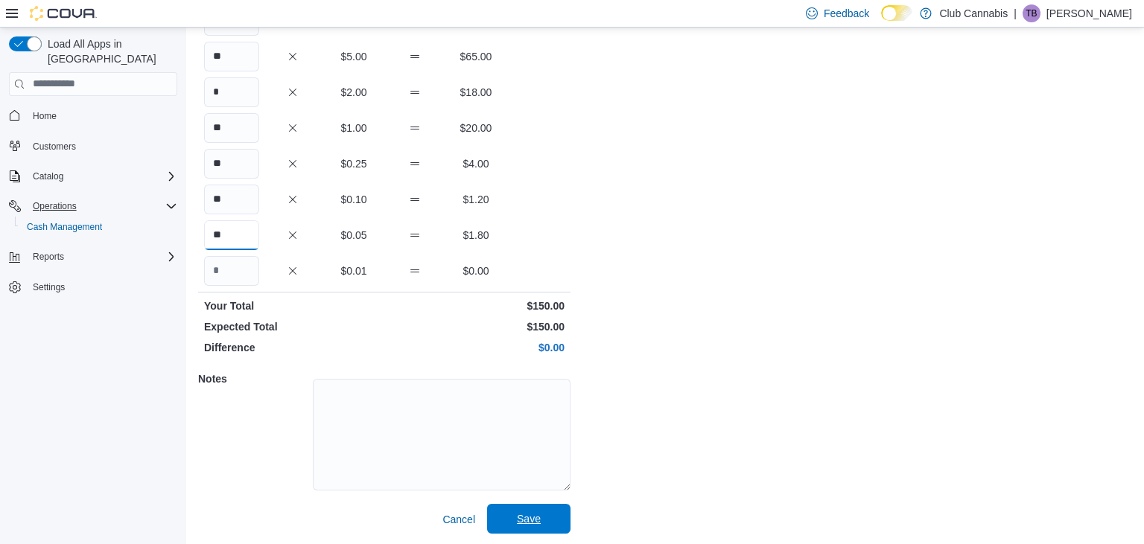
type input "**"
click at [527, 520] on span "Save" at bounding box center [529, 519] width 24 height 15
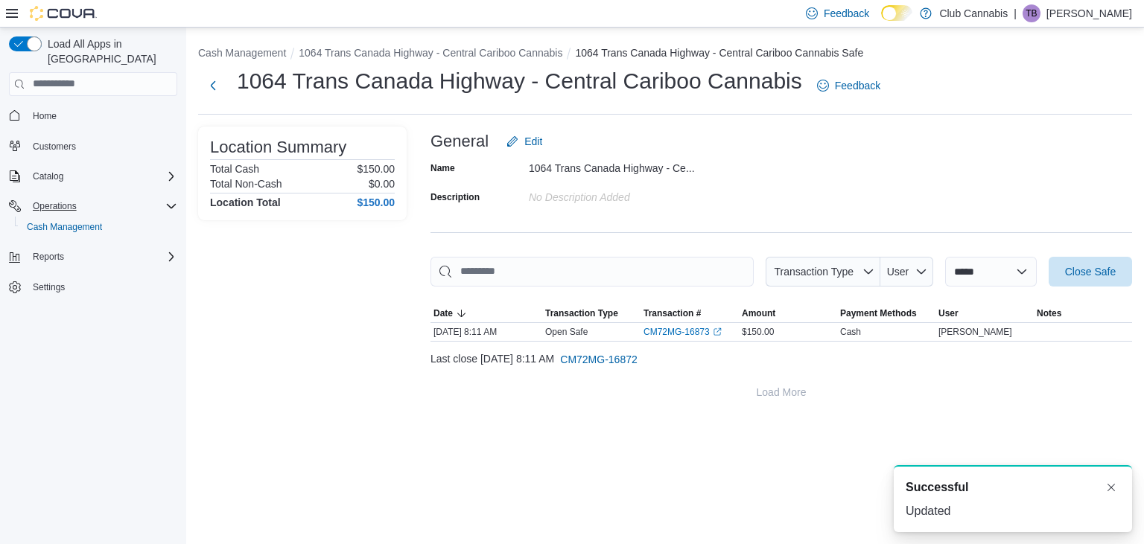
click at [240, 60] on ol "Cash Management 1064 Trans Canada Highway - Central Cariboo Cannabis 1064 Trans…" at bounding box center [665, 54] width 934 height 18
click at [243, 49] on button "Cash Management" at bounding box center [242, 53] width 88 height 12
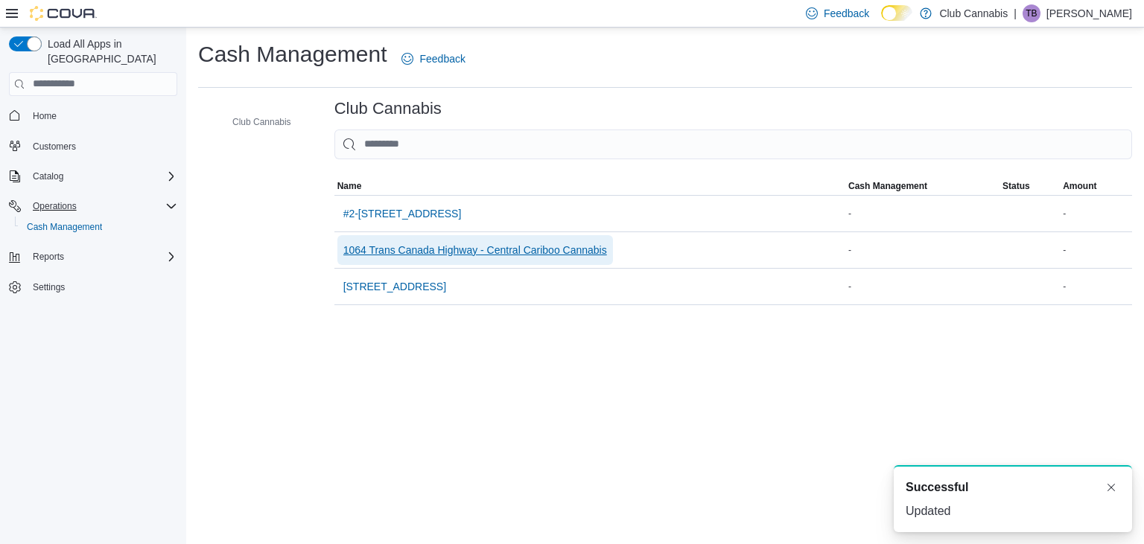
click at [500, 253] on span "1064 Trans Canada Highway - Central Cariboo Cannabis" at bounding box center [475, 250] width 264 height 15
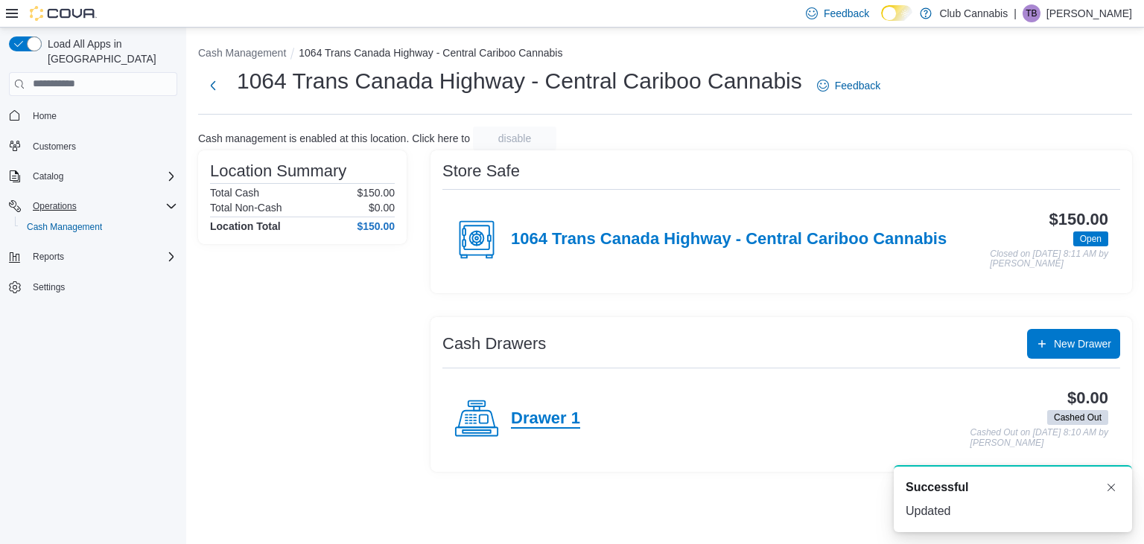
click at [529, 416] on h4 "Drawer 1" at bounding box center [545, 419] width 69 height 19
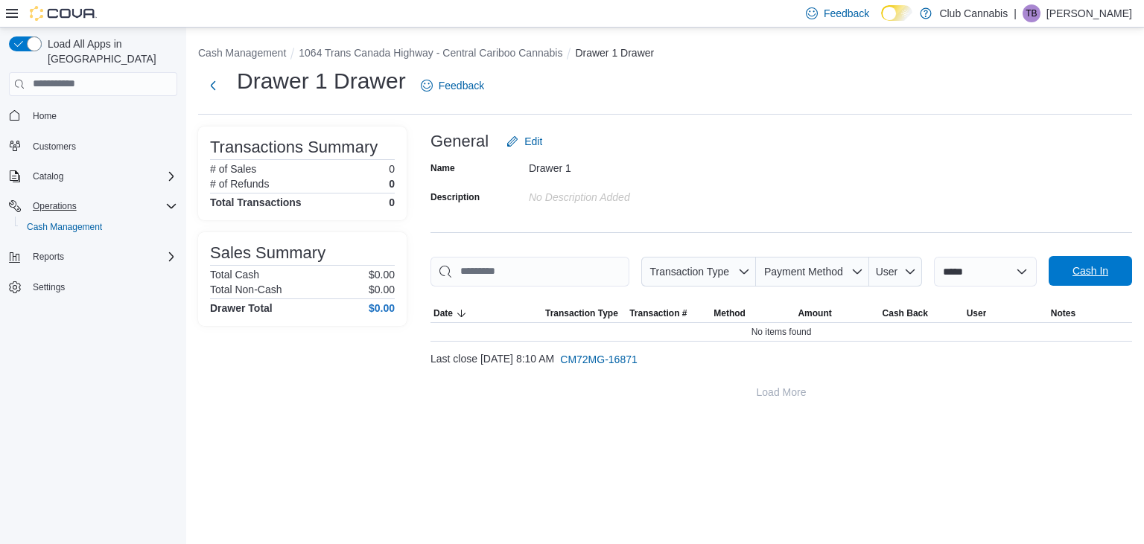
click at [1092, 273] on span "Cash In" at bounding box center [1090, 271] width 36 height 15
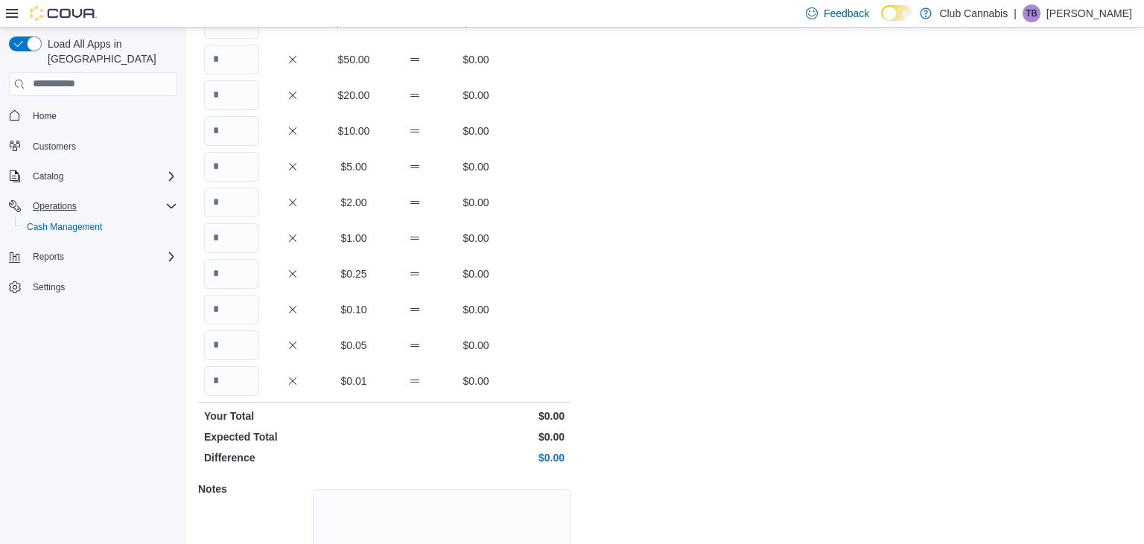
scroll to position [157, 0]
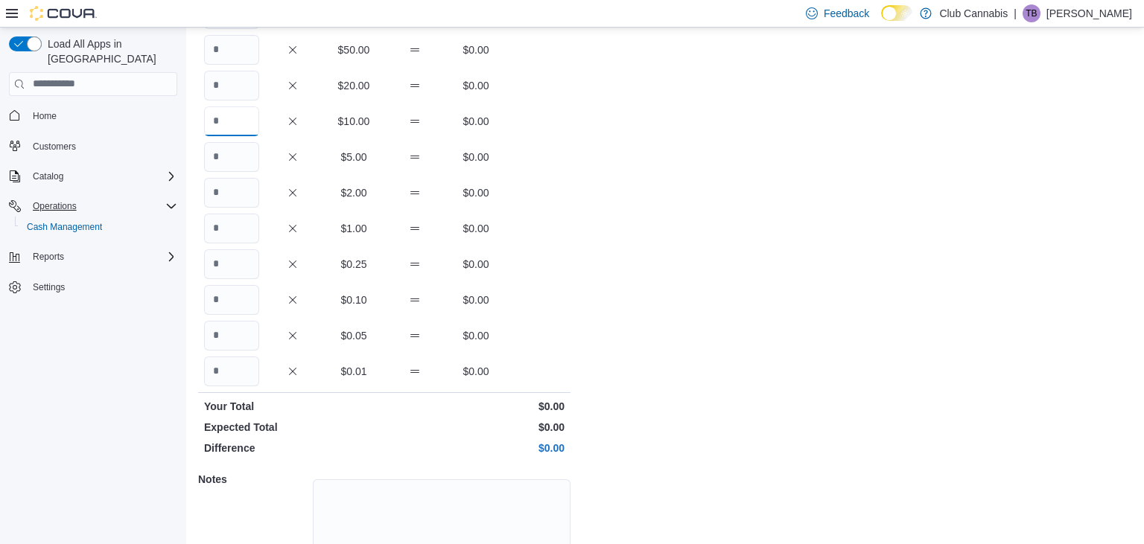
click at [230, 121] on input "Quantity" at bounding box center [231, 121] width 55 height 30
type input "*"
click at [225, 153] on input "Quantity" at bounding box center [231, 157] width 55 height 30
type input "**"
click at [223, 193] on input "Quantity" at bounding box center [231, 193] width 55 height 30
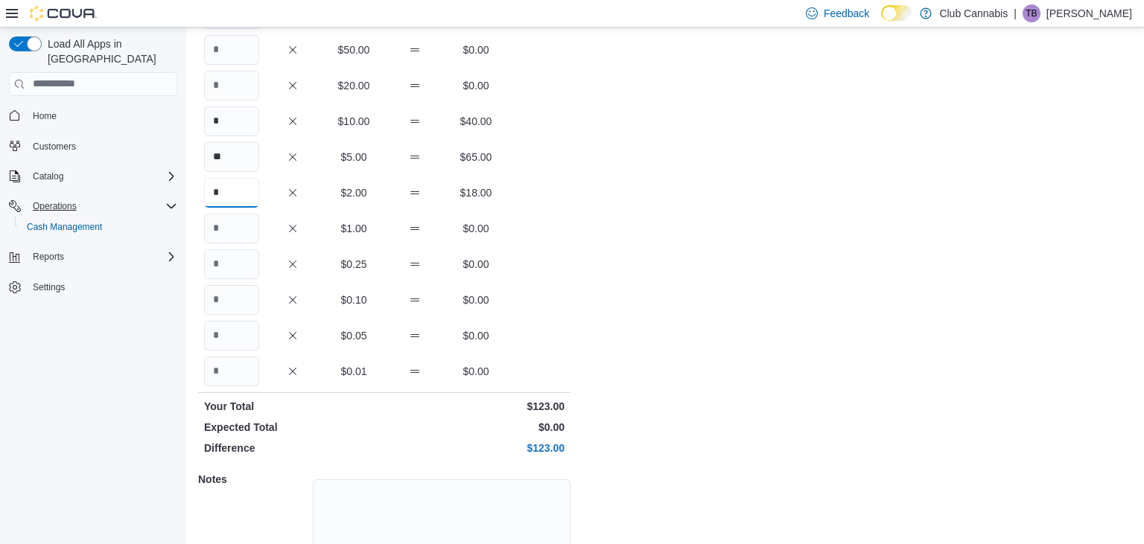
type input "*"
click at [212, 230] on input "Quantity" at bounding box center [231, 229] width 55 height 30
type input "**"
click at [229, 261] on input "Quantity" at bounding box center [231, 264] width 55 height 30
type input "**"
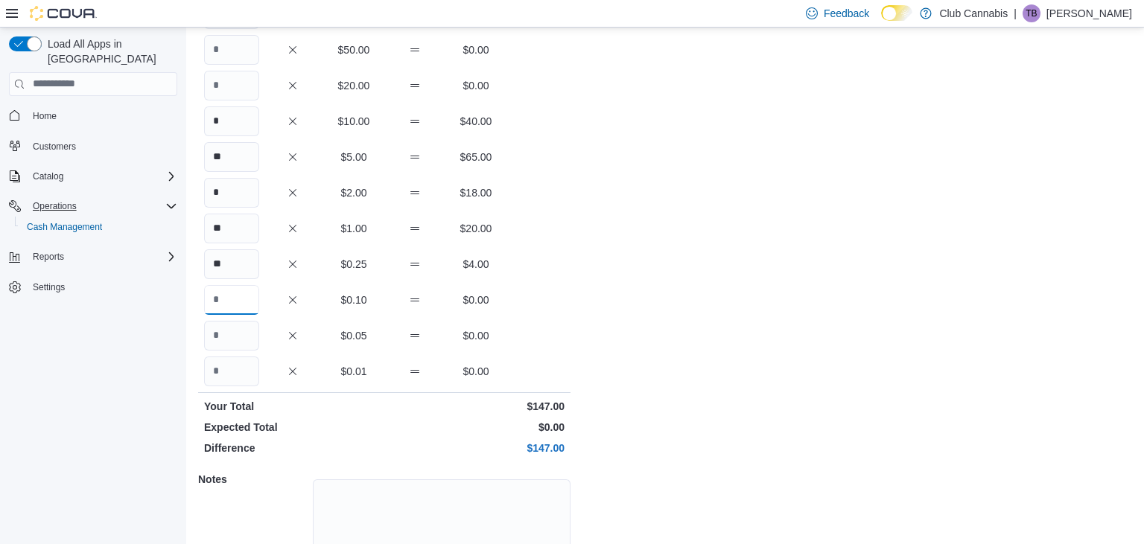
click at [236, 296] on input "Quantity" at bounding box center [231, 300] width 55 height 30
type input "*"
click at [240, 331] on input "Quantity" at bounding box center [231, 336] width 55 height 30
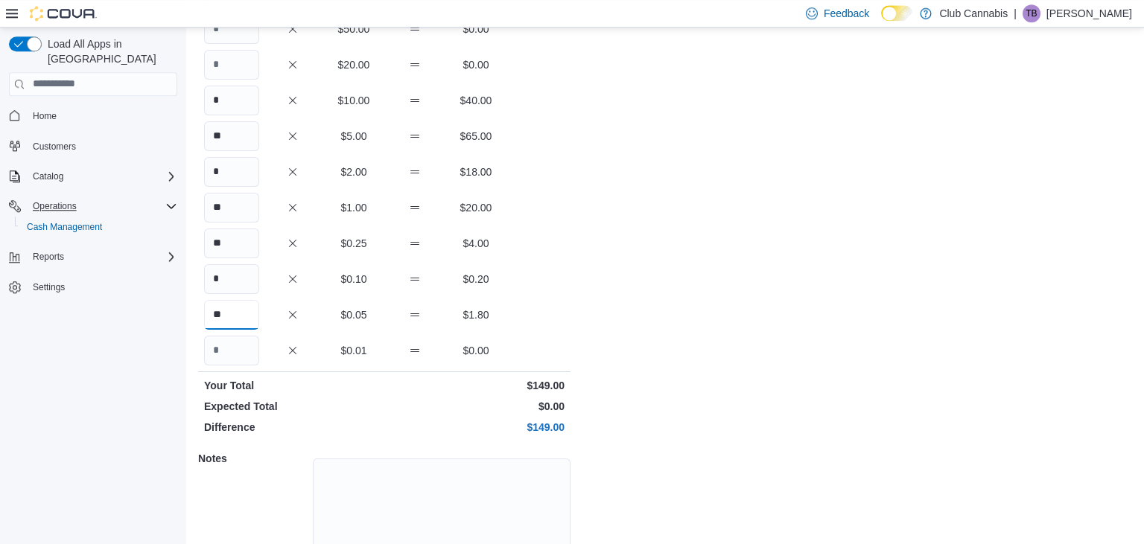
scroll to position [179, 0]
type input "**"
drag, startPoint x: 239, startPoint y: 266, endPoint x: 189, endPoint y: 281, distance: 52.1
click at [204, 281] on input "*" at bounding box center [231, 279] width 55 height 30
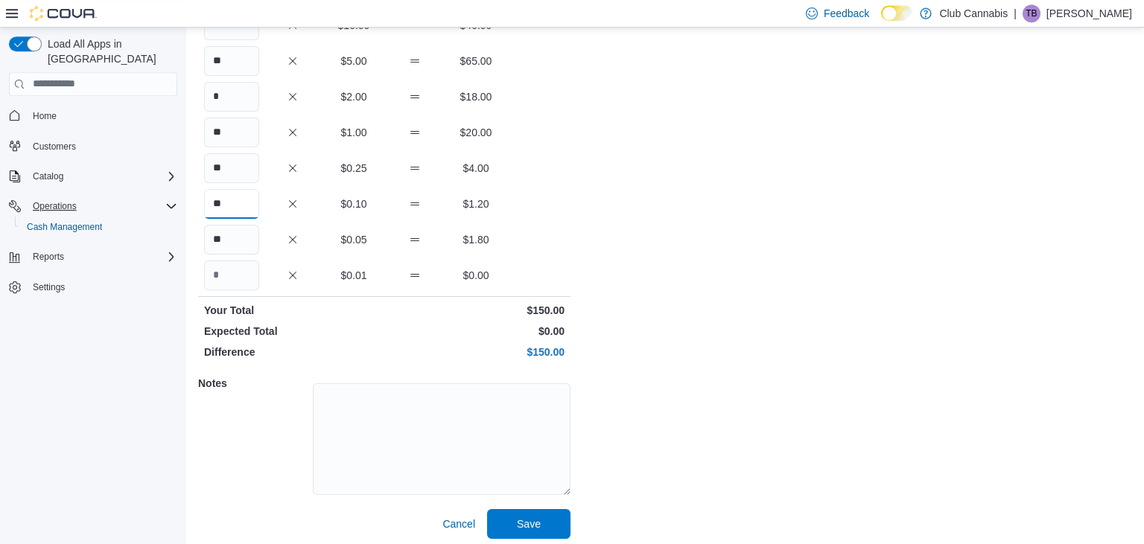
scroll to position [258, 0]
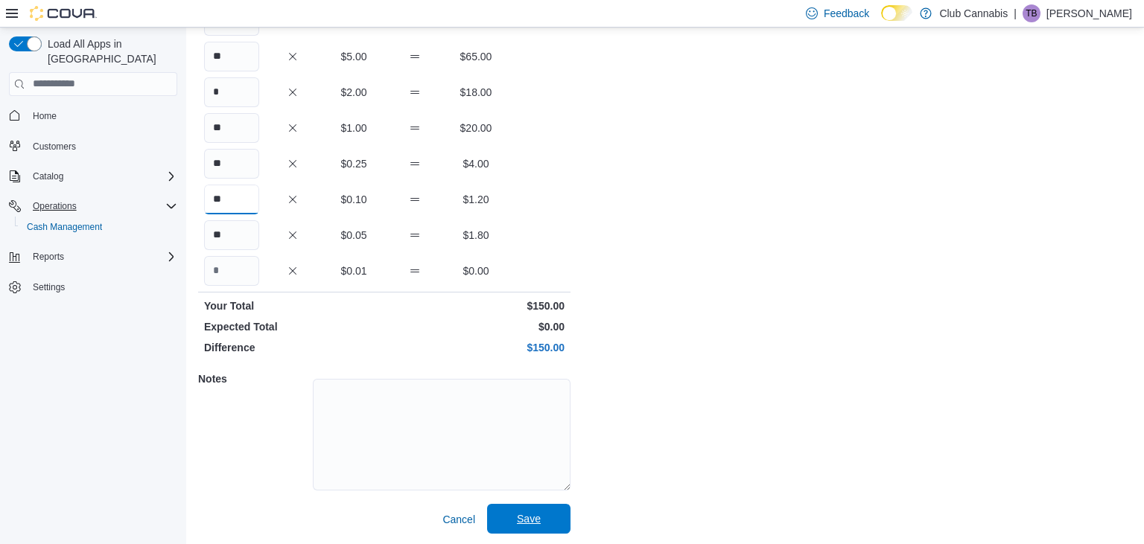
type input "**"
drag, startPoint x: 528, startPoint y: 512, endPoint x: 584, endPoint y: 486, distance: 62.0
click at [529, 512] on span "Save" at bounding box center [529, 519] width 24 height 15
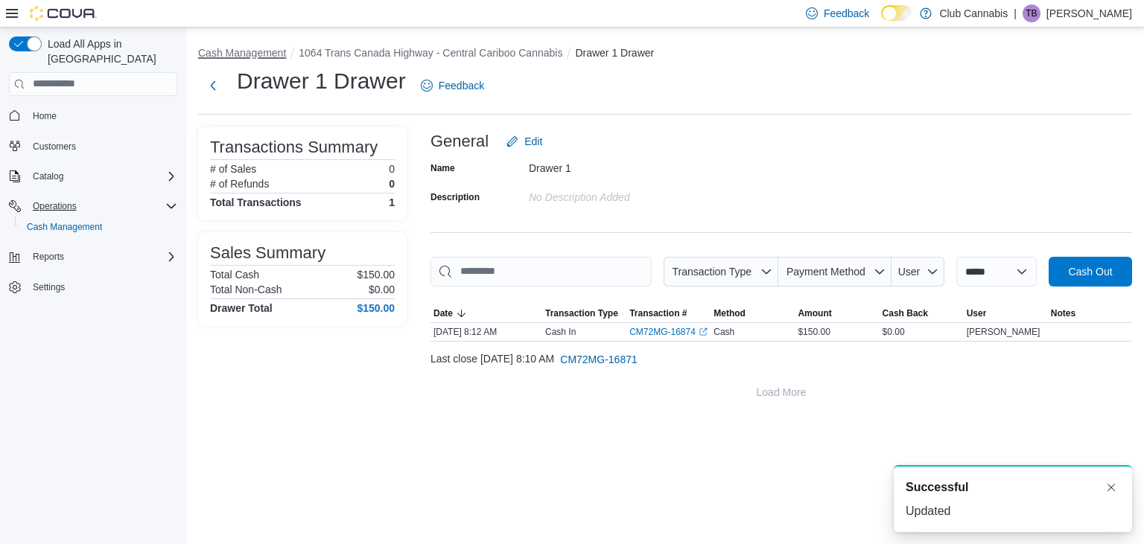
click at [246, 57] on button "Cash Management" at bounding box center [242, 53] width 88 height 12
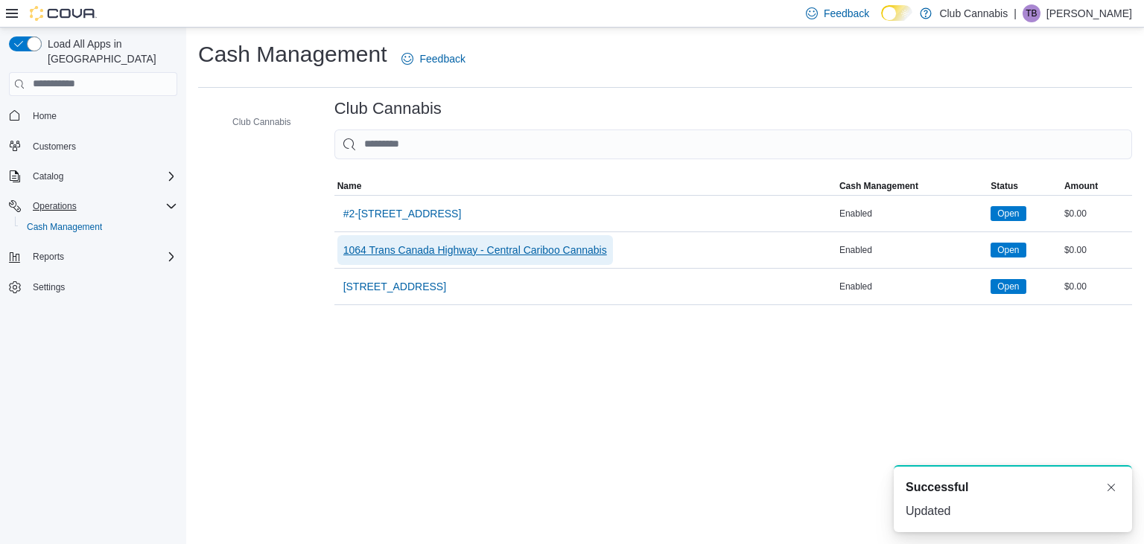
drag, startPoint x: 480, startPoint y: 257, endPoint x: 481, endPoint y: 244, distance: 12.7
click at [480, 253] on span "1064 Trans Canada Highway - Central Cariboo Cannabis" at bounding box center [475, 250] width 264 height 30
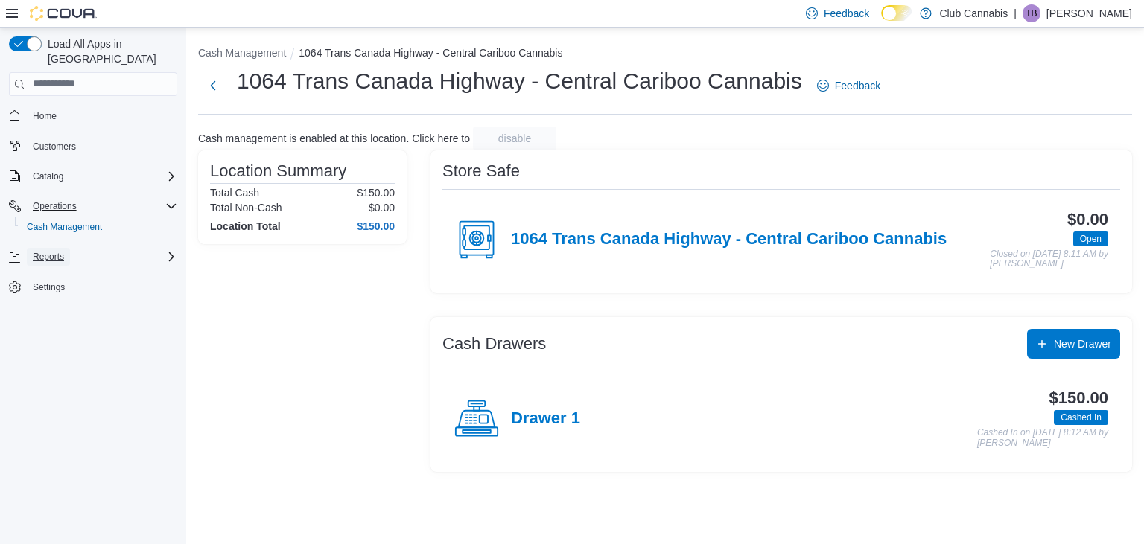
click at [55, 251] on span "Reports" at bounding box center [48, 257] width 31 height 12
click at [37, 293] on span "Reports" at bounding box center [42, 299] width 31 height 12
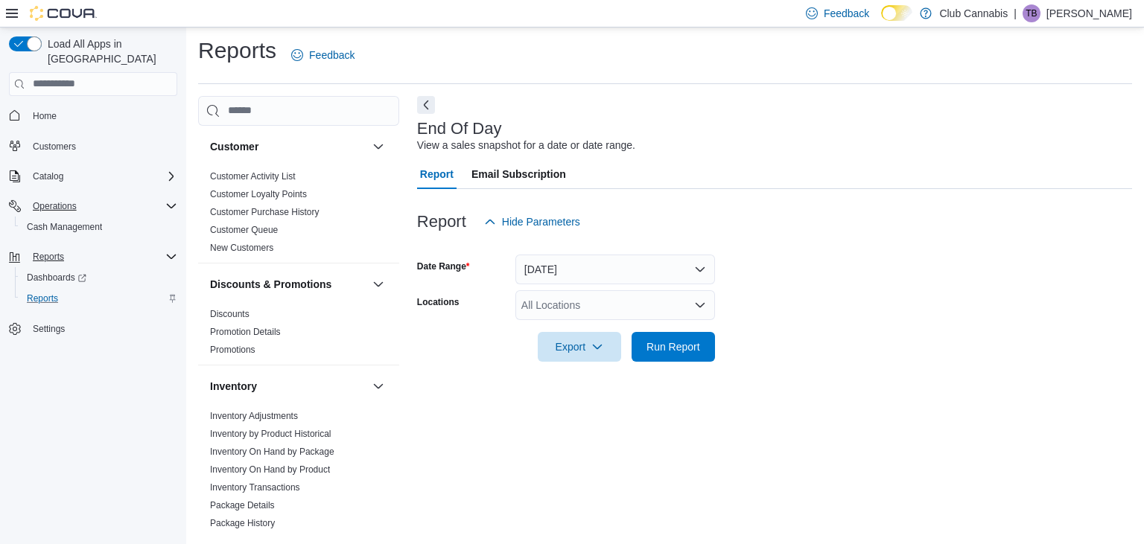
scroll to position [4, 0]
click at [703, 267] on button "Today" at bounding box center [615, 269] width 200 height 30
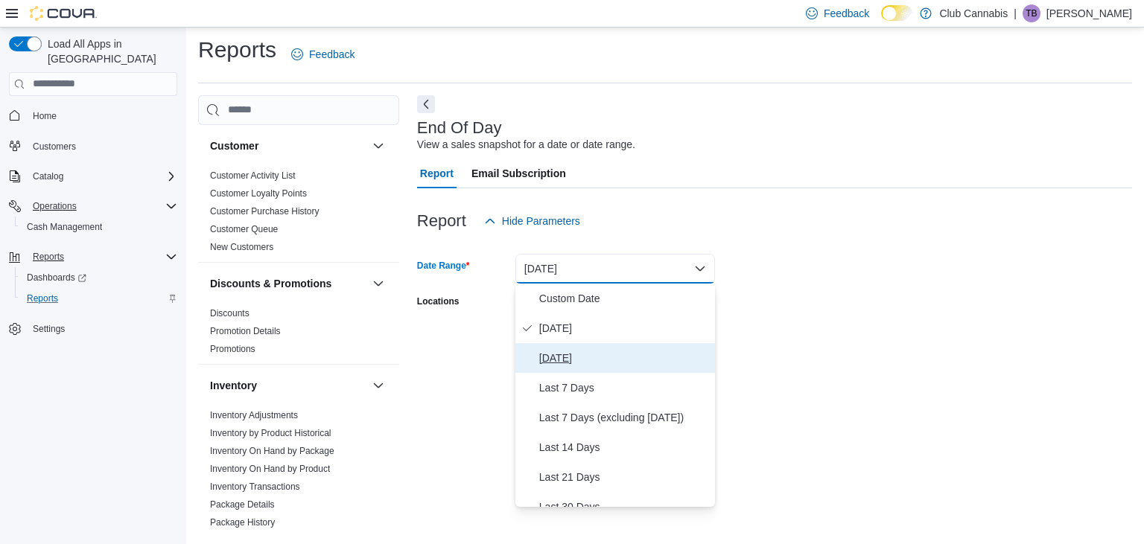
click at [604, 359] on span "Yesterday" at bounding box center [624, 358] width 170 height 18
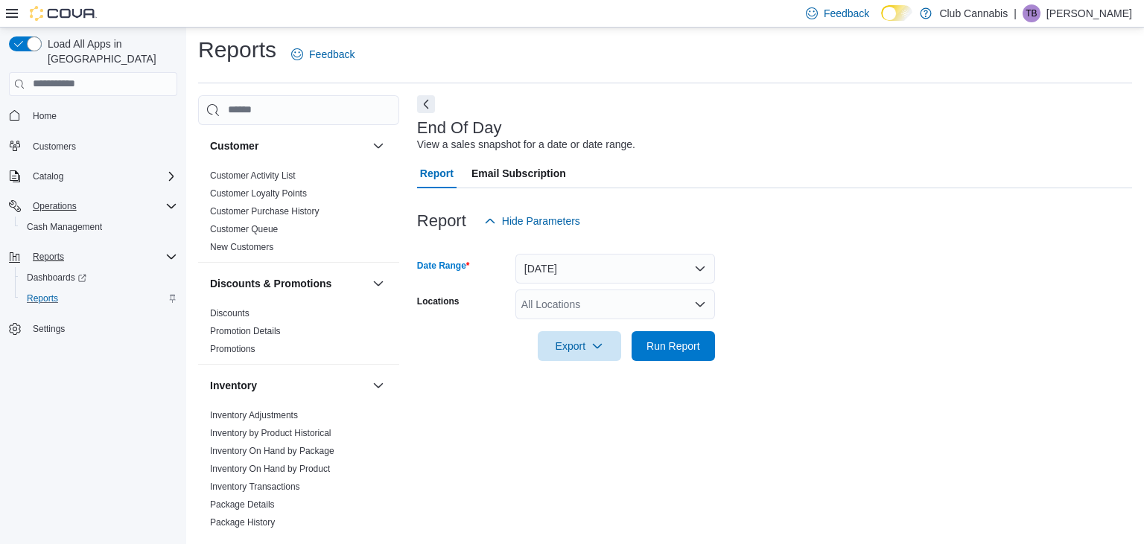
click at [702, 304] on icon "Open list of options" at bounding box center [700, 304] width 9 height 4
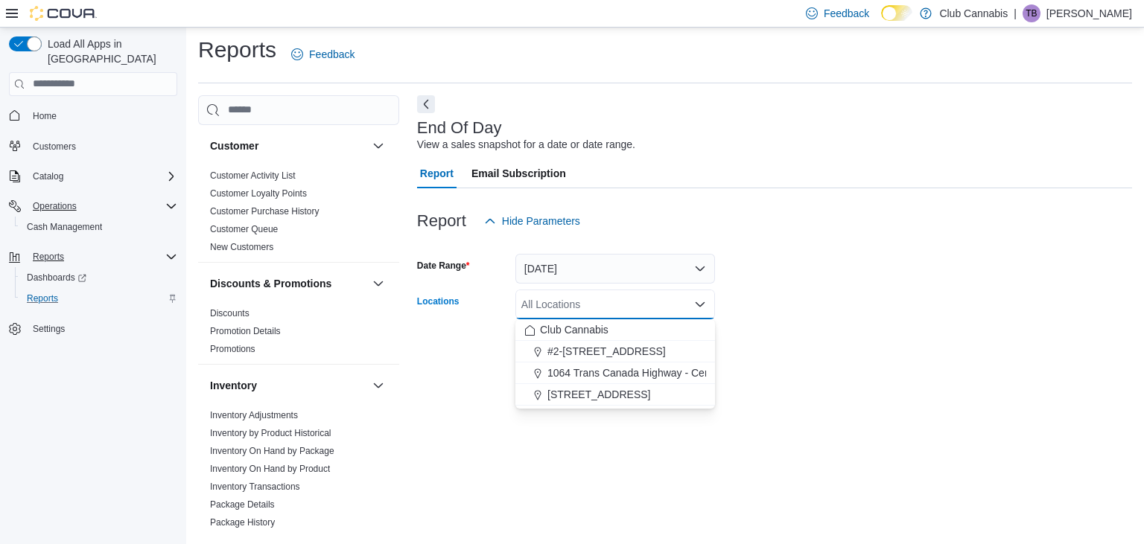
drag, startPoint x: 645, startPoint y: 352, endPoint x: 812, endPoint y: 325, distance: 169.8
click at [658, 353] on span "#2-726 Sydney Ave Kamloops" at bounding box center [606, 351] width 118 height 15
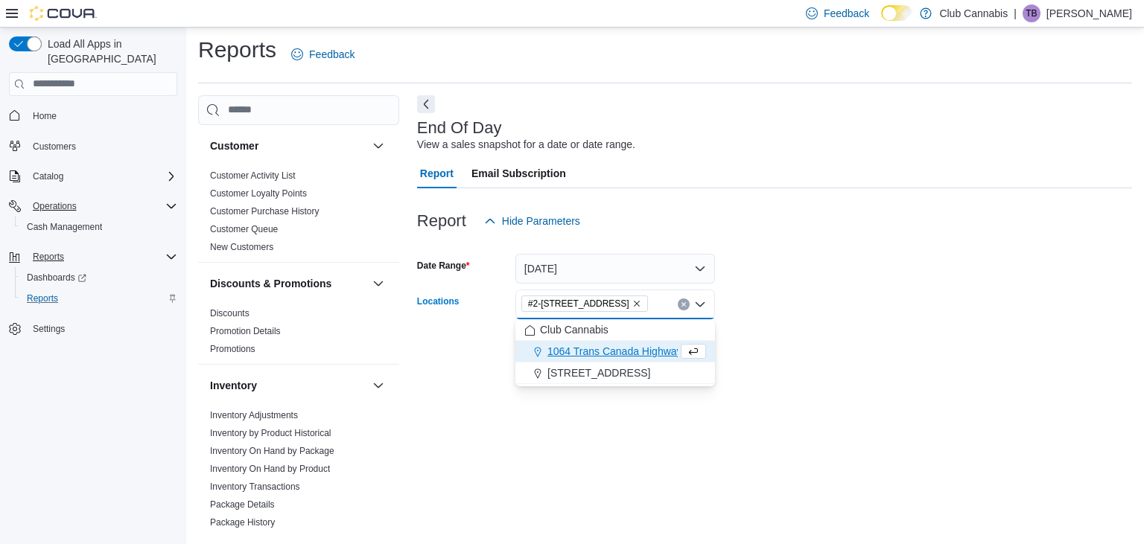
drag, startPoint x: 853, startPoint y: 324, endPoint x: 807, endPoint y: 332, distance: 46.2
click at [829, 331] on div at bounding box center [774, 325] width 715 height 12
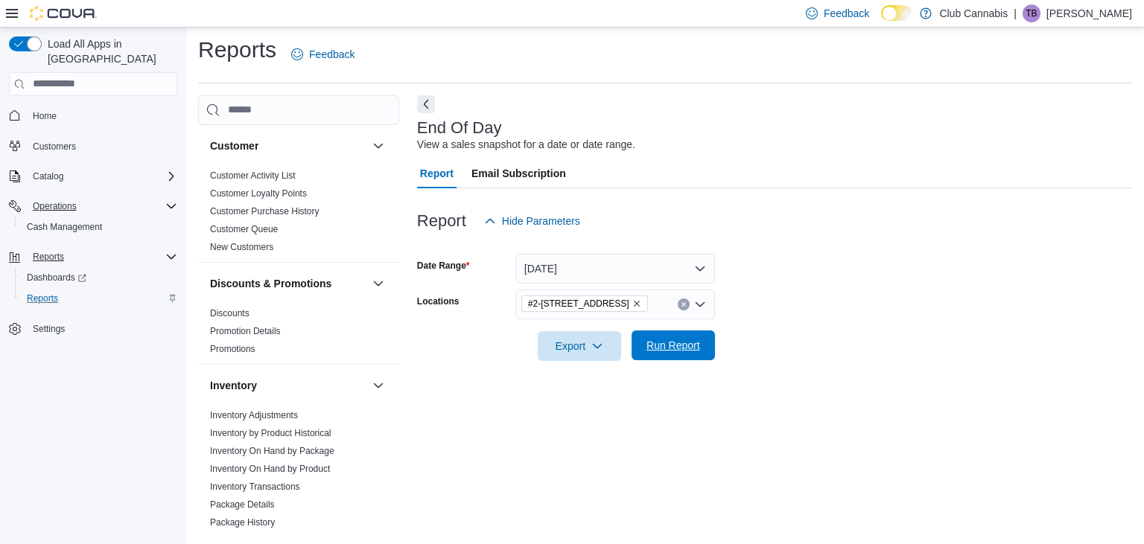
click at [702, 342] on span "Run Report" at bounding box center [673, 346] width 66 height 30
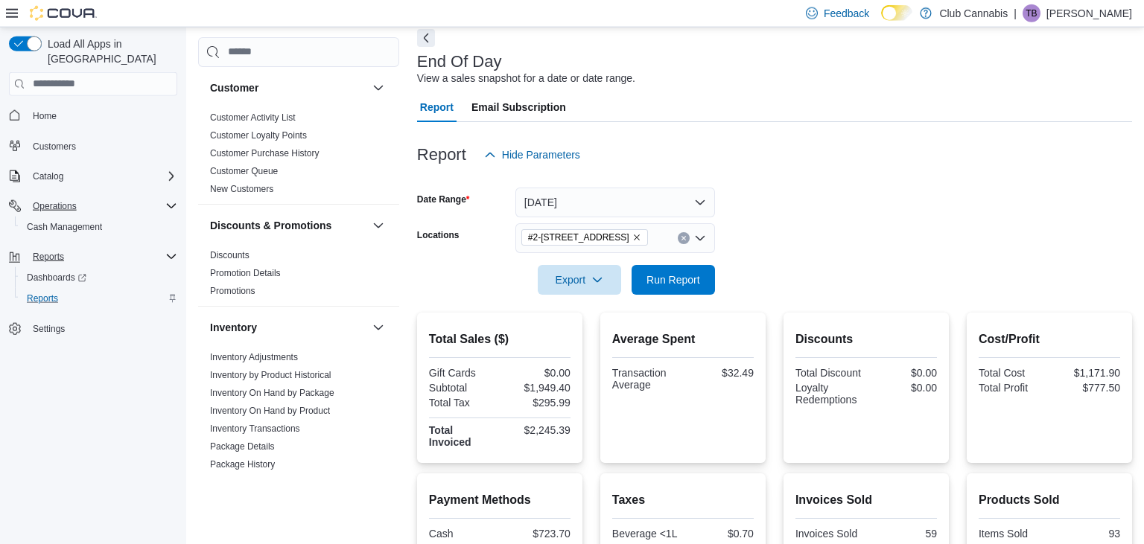
scroll to position [60, 0]
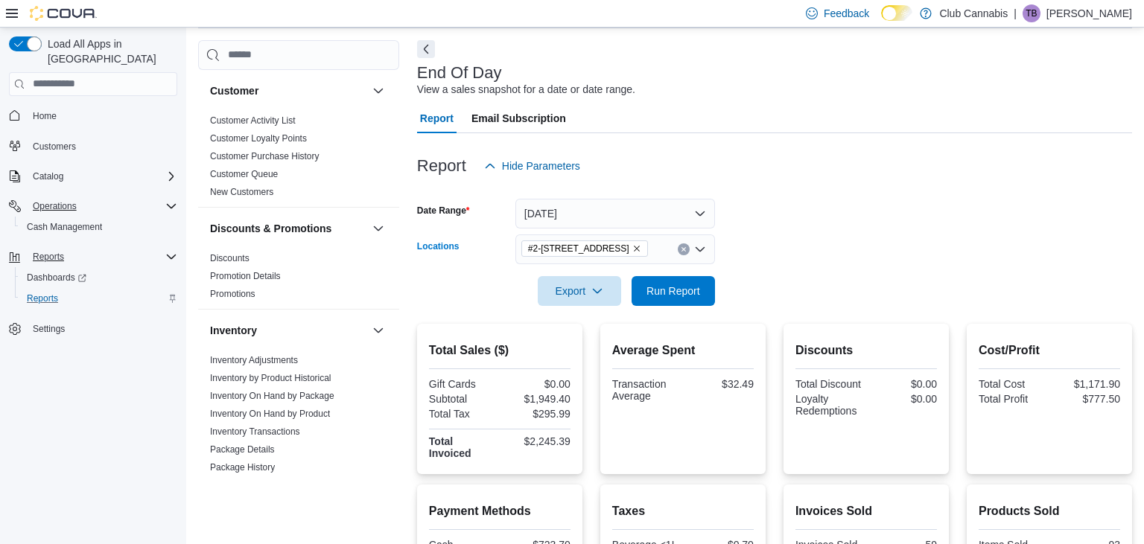
click at [641, 246] on icon "Remove #2-726 Sydney Ave Kamloops from selection in this group" at bounding box center [636, 248] width 9 height 9
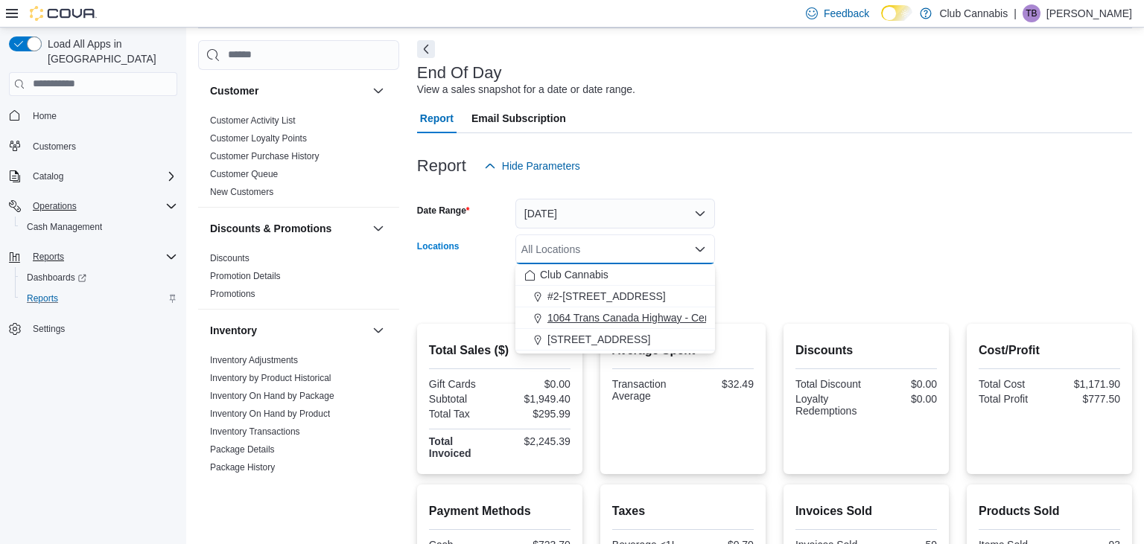
click at [623, 322] on span "1064 Trans Canada Highway - Central Cariboo Cannabis" at bounding box center [679, 318] width 264 height 15
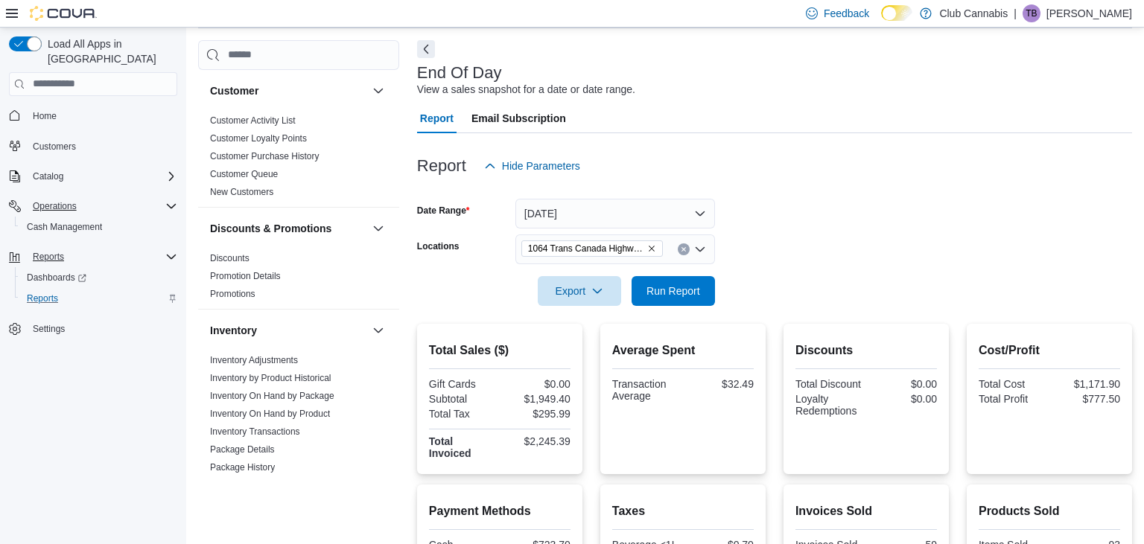
drag, startPoint x: 908, startPoint y: 247, endPoint x: 839, endPoint y: 264, distance: 70.6
click at [904, 252] on form "Date Range Yesterday Locations 1064 Trans Canada Highway - Central Cariboo Cann…" at bounding box center [774, 243] width 715 height 125
click at [669, 290] on span "Run Report" at bounding box center [673, 290] width 54 height 15
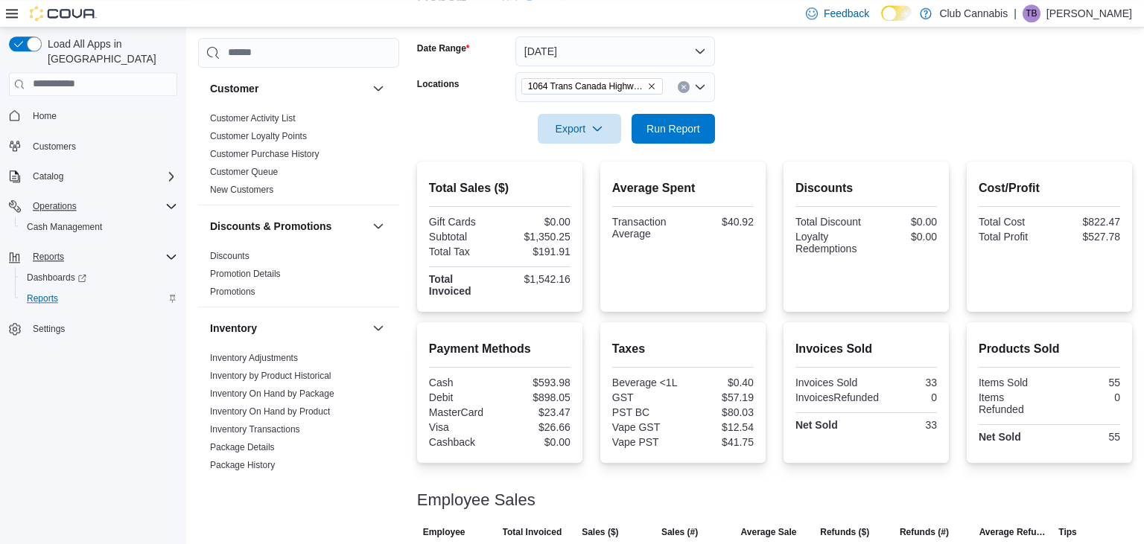
scroll to position [138, 0]
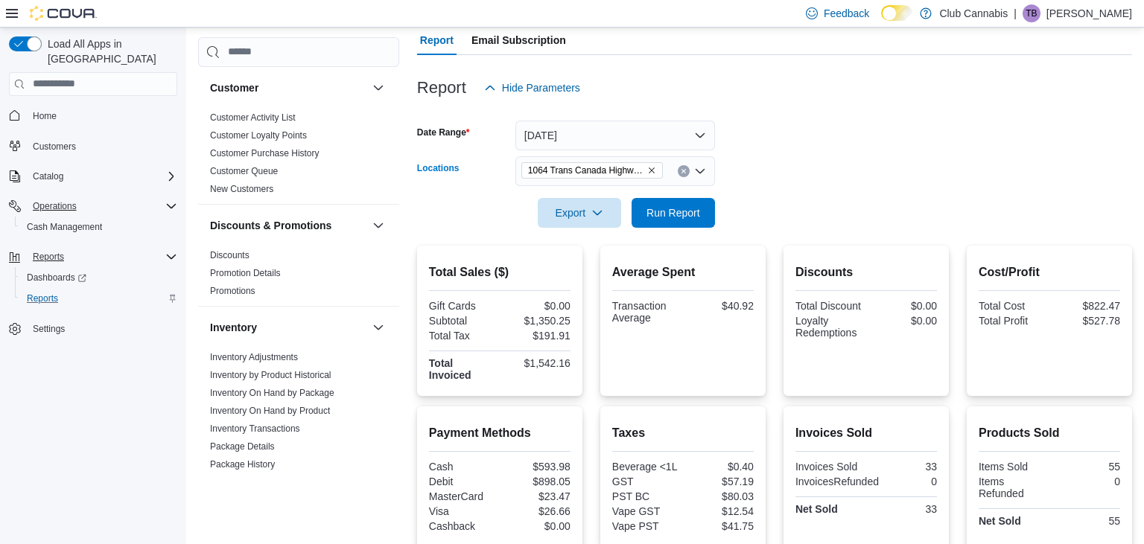
click at [650, 171] on icon "Remove 1064 Trans Canada Highway - Central Cariboo Cannabis from selection in t…" at bounding box center [651, 170] width 9 height 9
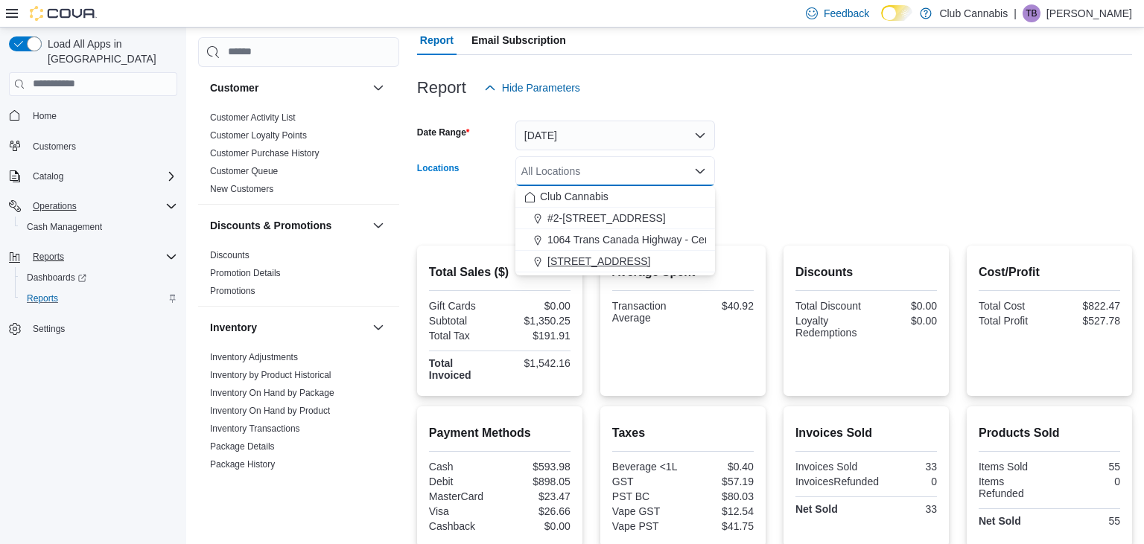
drag, startPoint x: 604, startPoint y: 264, endPoint x: 655, endPoint y: 252, distance: 52.0
click at [605, 264] on span "355 Birch Ave" at bounding box center [598, 261] width 103 height 15
drag, startPoint x: 824, startPoint y: 168, endPoint x: 788, endPoint y: 185, distance: 39.3
click at [821, 171] on form "Date Range Yesterday Locations 355 Birch Ave Combo box. Selected. 355 Birch Ave…" at bounding box center [774, 165] width 715 height 125
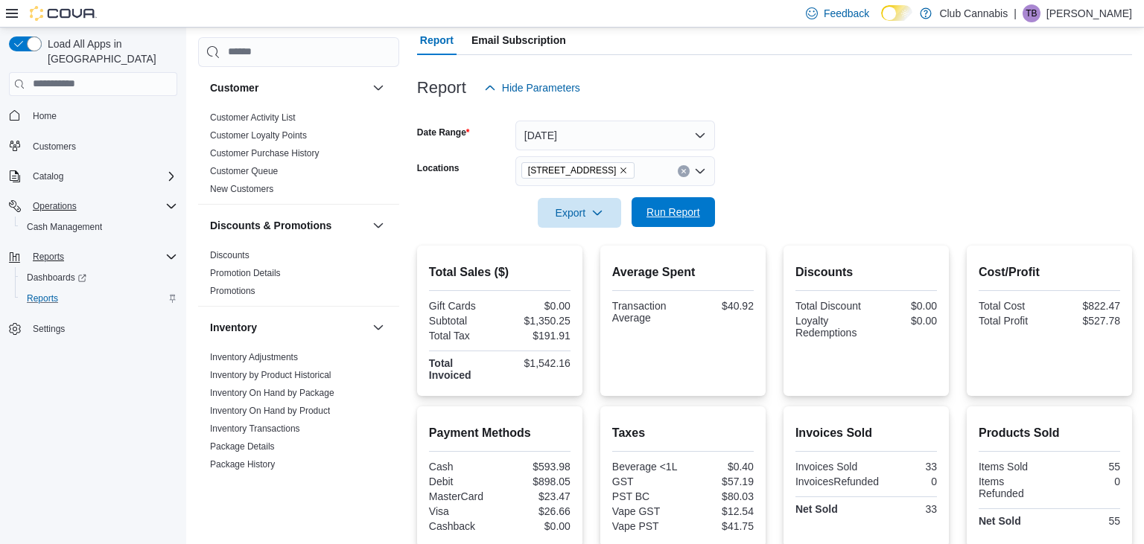
drag, startPoint x: 666, startPoint y: 210, endPoint x: 681, endPoint y: 210, distance: 14.9
click at [666, 210] on span "Run Report" at bounding box center [673, 212] width 54 height 15
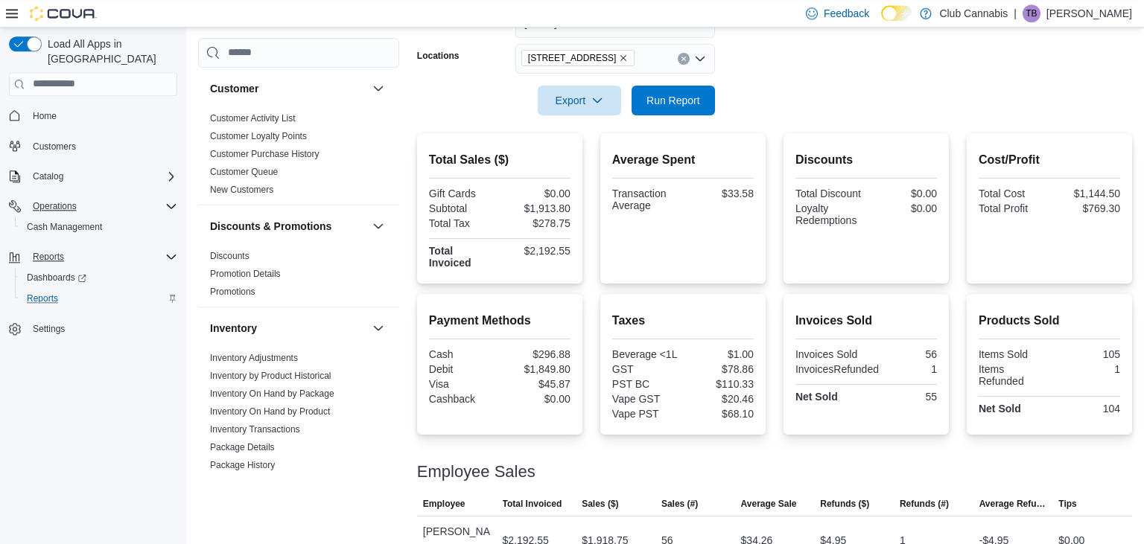
scroll to position [265, 0]
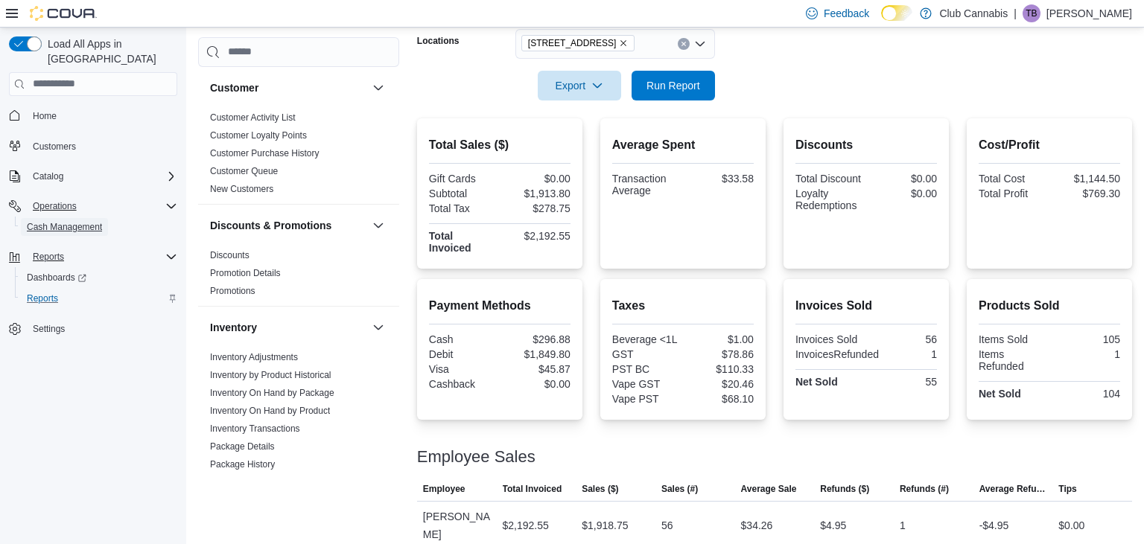
drag, startPoint x: 94, startPoint y: 212, endPoint x: 472, endPoint y: 241, distance: 379.4
click at [95, 221] on span "Cash Management" at bounding box center [64, 227] width 75 height 12
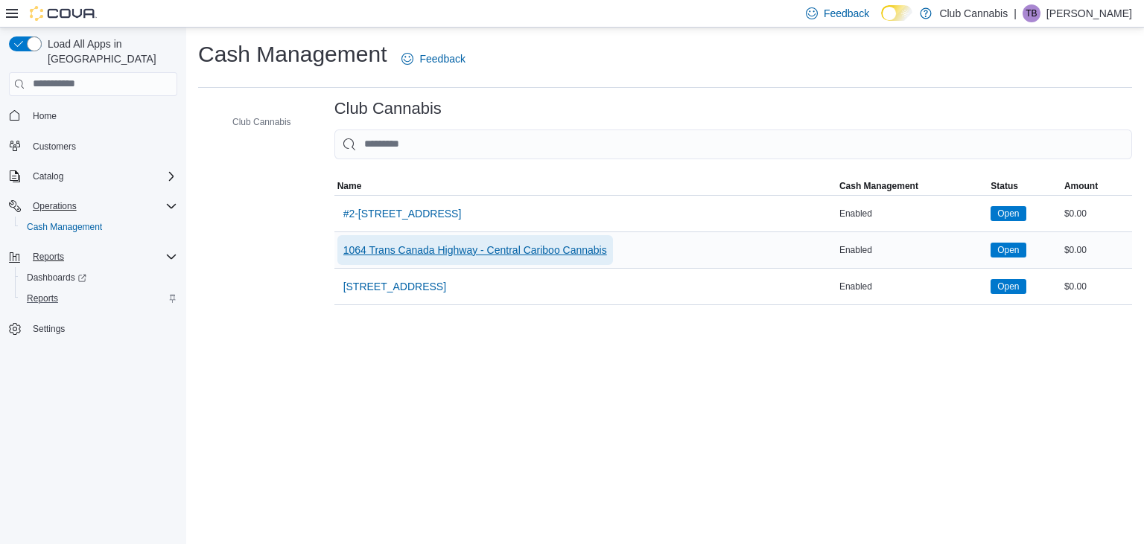
click at [559, 252] on span "1064 Trans Canada Highway - Central Cariboo Cannabis" at bounding box center [475, 250] width 264 height 15
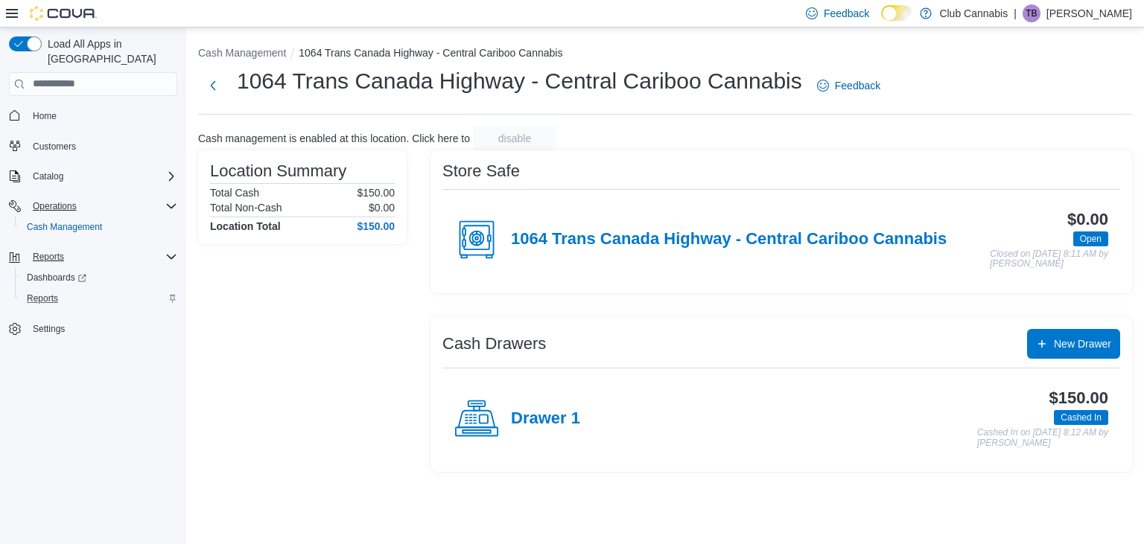
click at [1102, 16] on p "Terry Barnett" at bounding box center [1089, 13] width 86 height 18
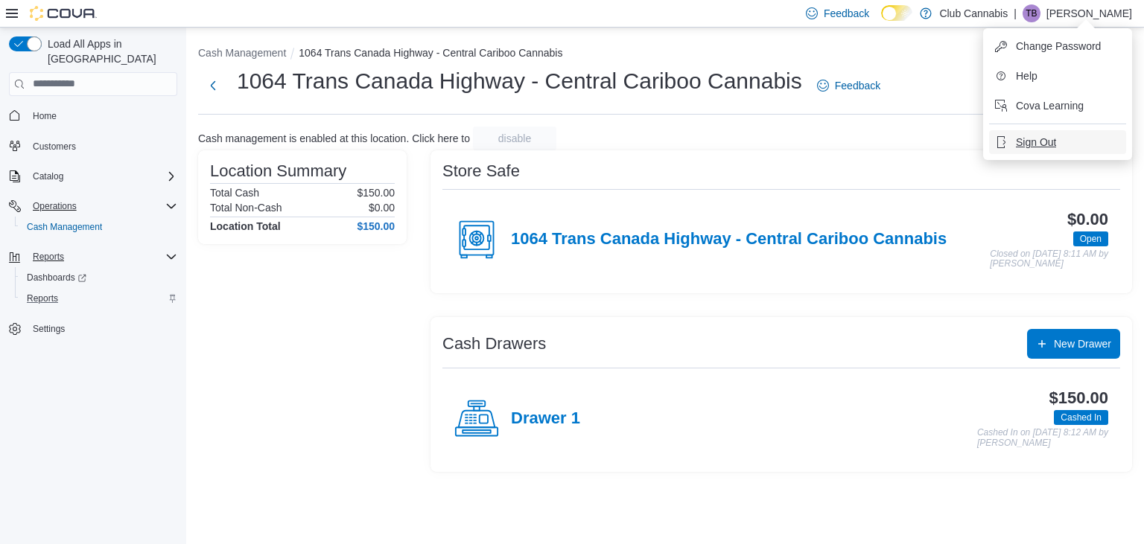
click at [1030, 149] on span "Sign Out" at bounding box center [1036, 142] width 40 height 15
